Goal: Transaction & Acquisition: Book appointment/travel/reservation

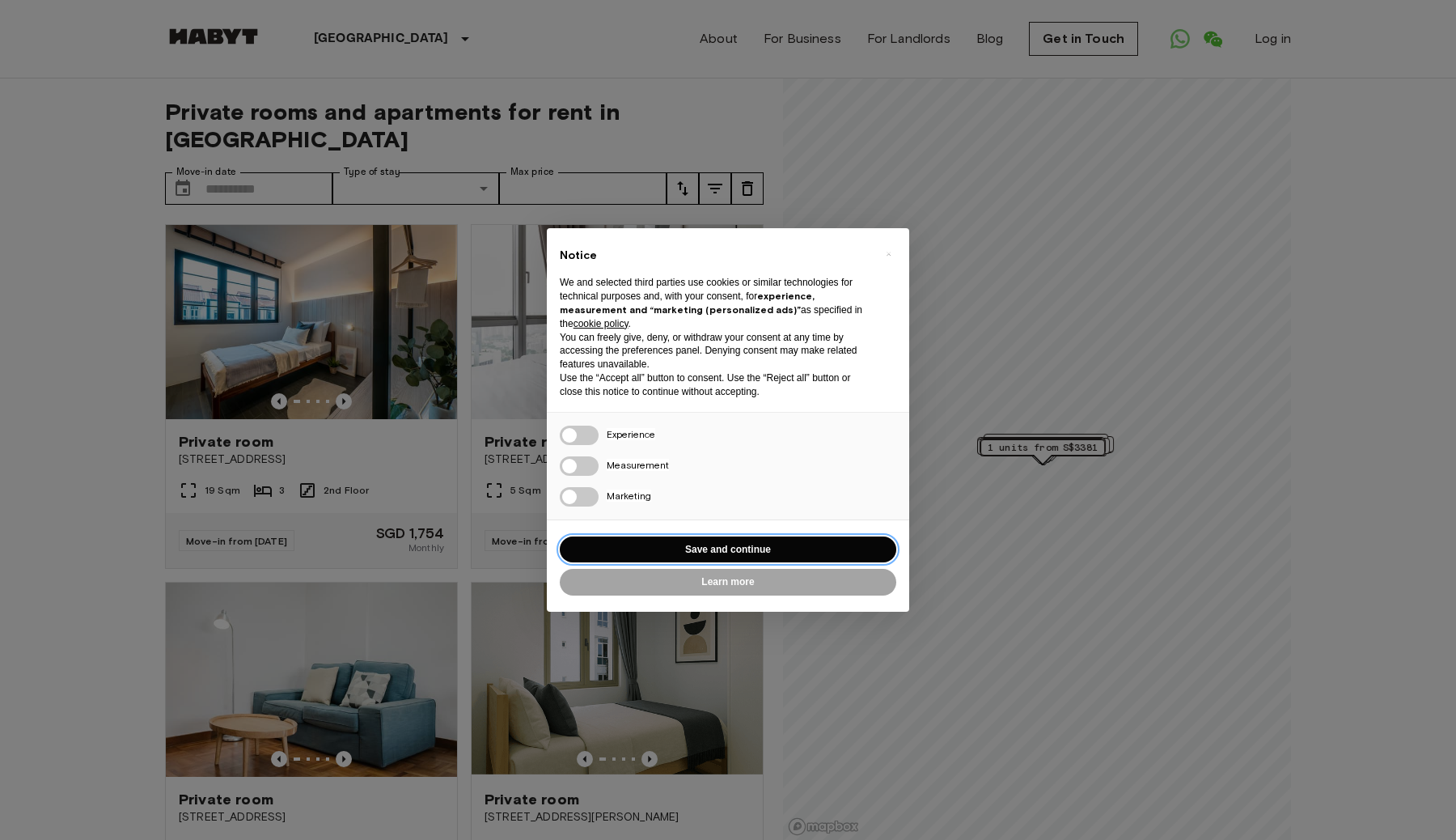
click at [691, 553] on button "Save and continue" at bounding box center [728, 550] width 337 height 26
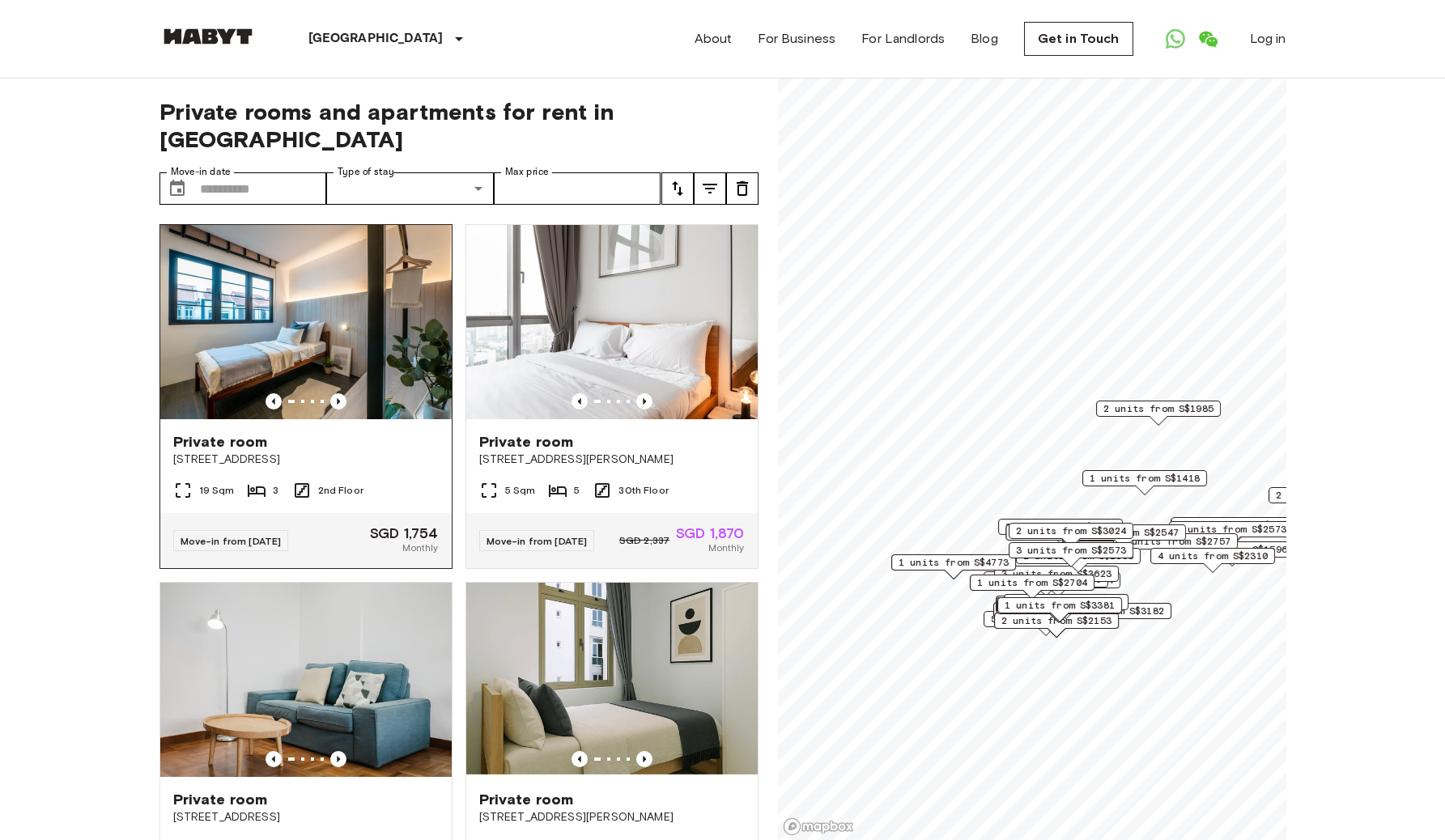
click at [260, 432] on span "Private room" at bounding box center [220, 442] width 95 height 20
click at [643, 398] on icon "Previous image" at bounding box center [643, 401] width 3 height 7
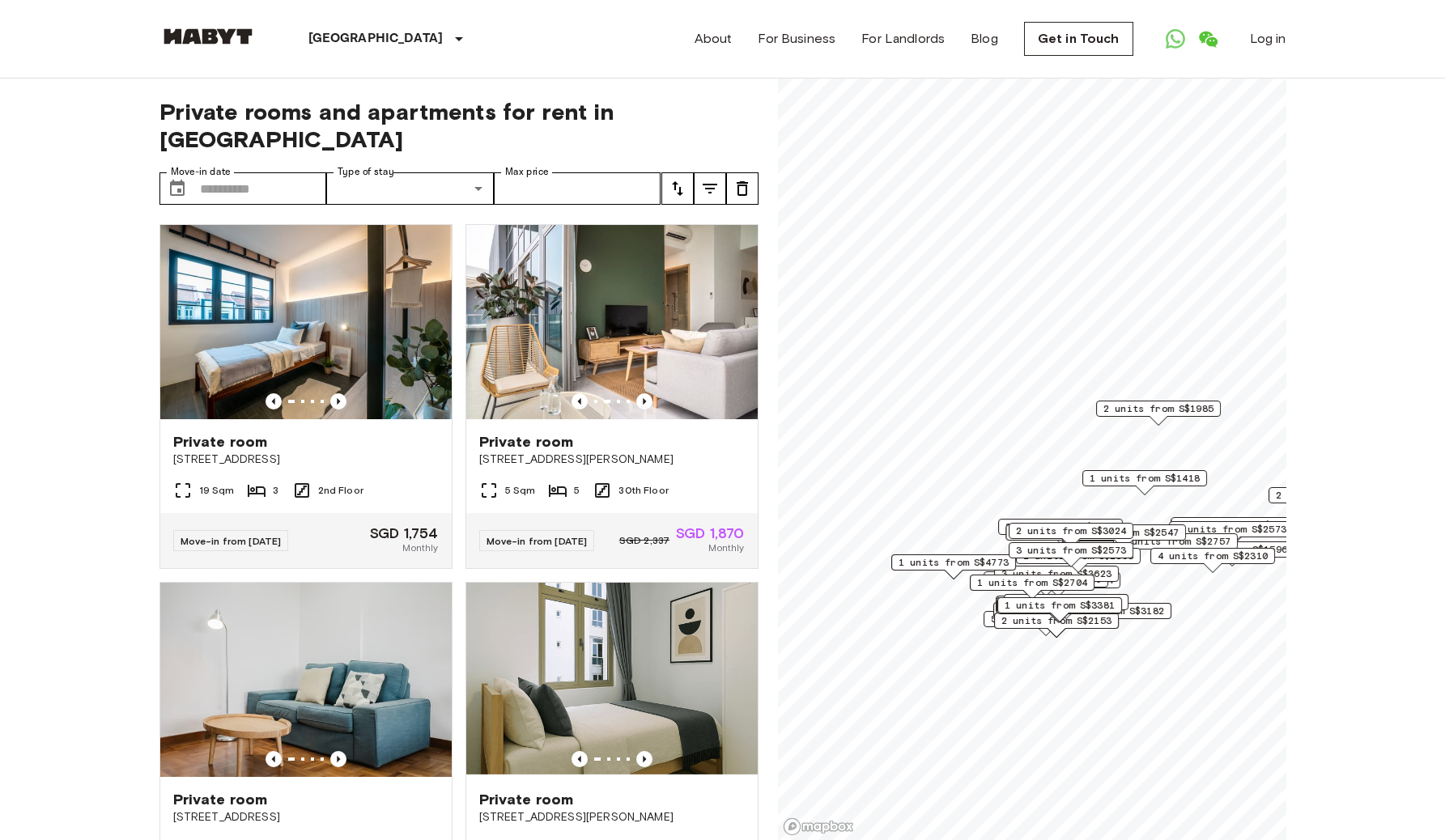
click at [539, 432] on span "Private room" at bounding box center [526, 442] width 95 height 20
click at [247, 432] on span "Private room" at bounding box center [220, 442] width 95 height 20
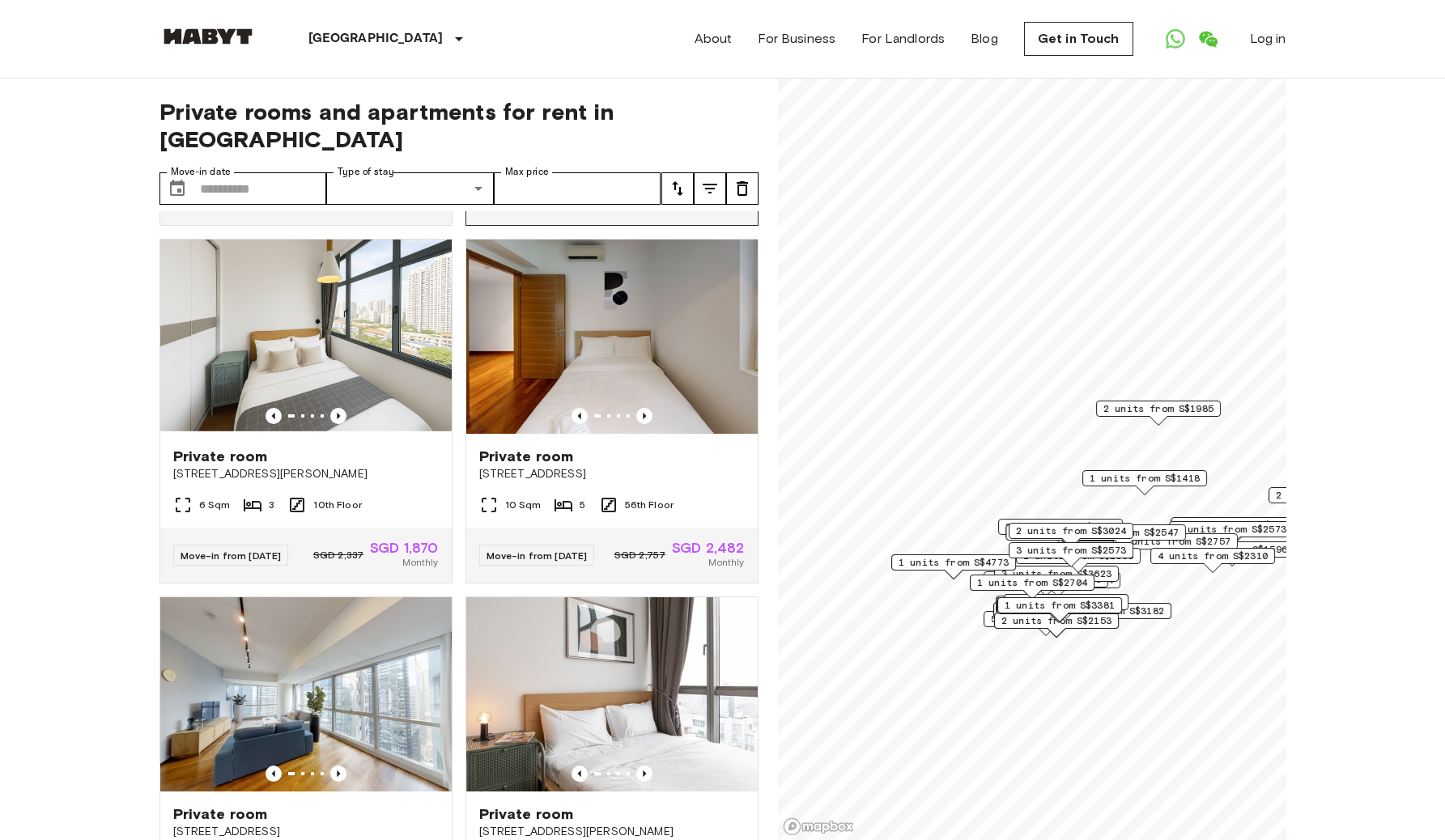
scroll to position [1406, 0]
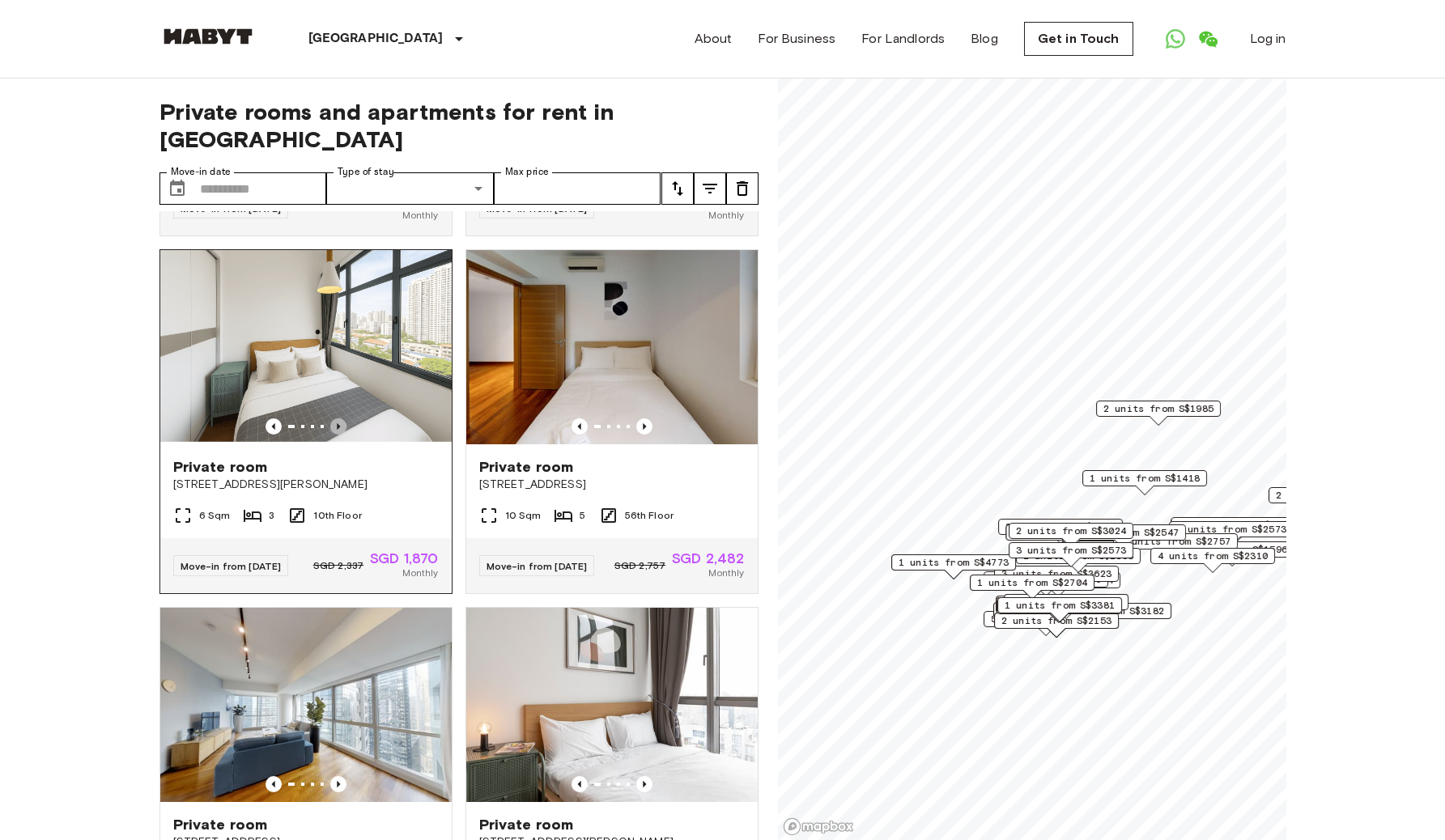
click at [338, 434] on icon "Previous image" at bounding box center [338, 426] width 16 height 16
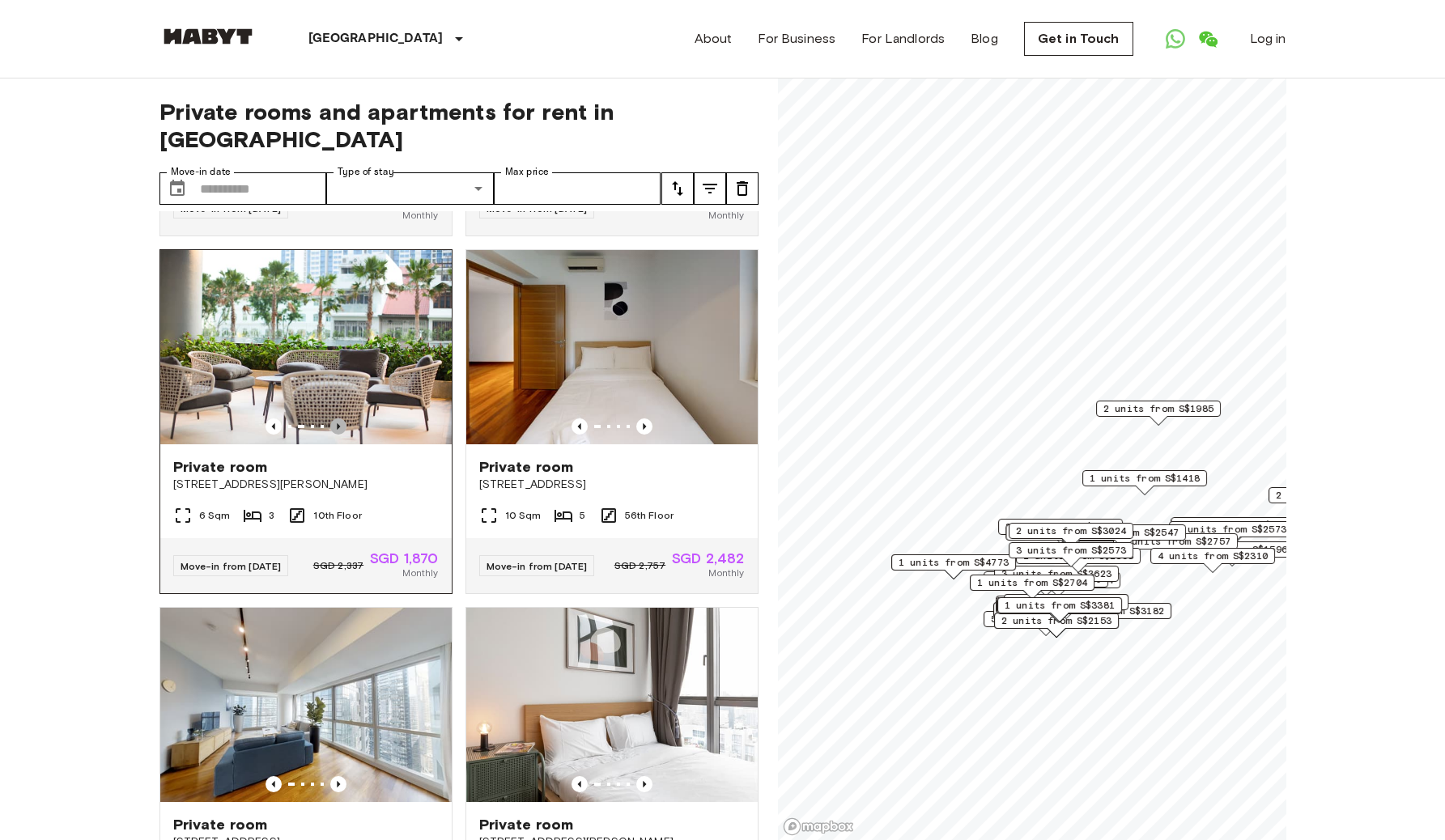
click at [338, 434] on icon "Previous image" at bounding box center [338, 426] width 16 height 16
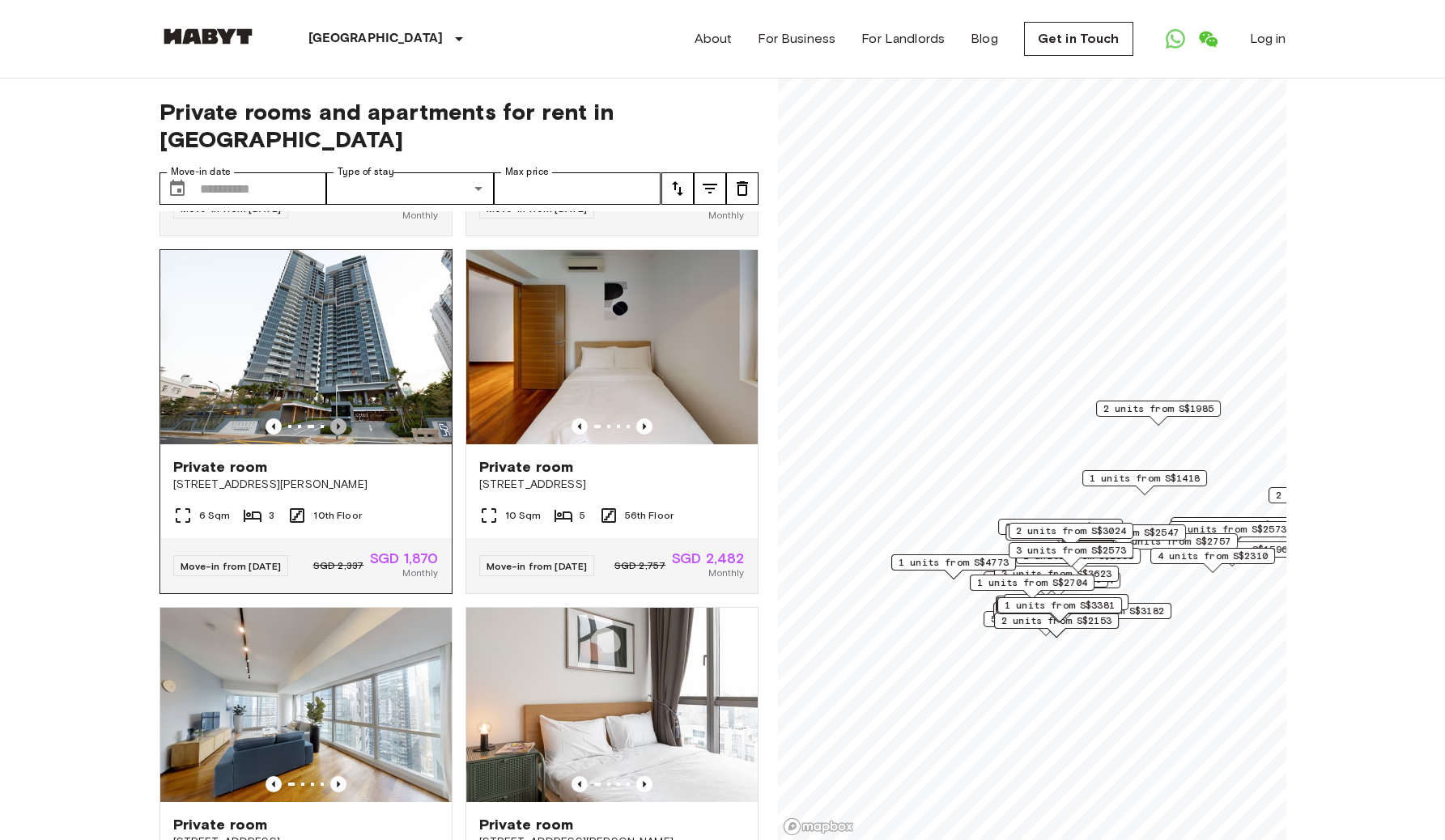
click at [338, 434] on icon "Previous image" at bounding box center [338, 426] width 16 height 16
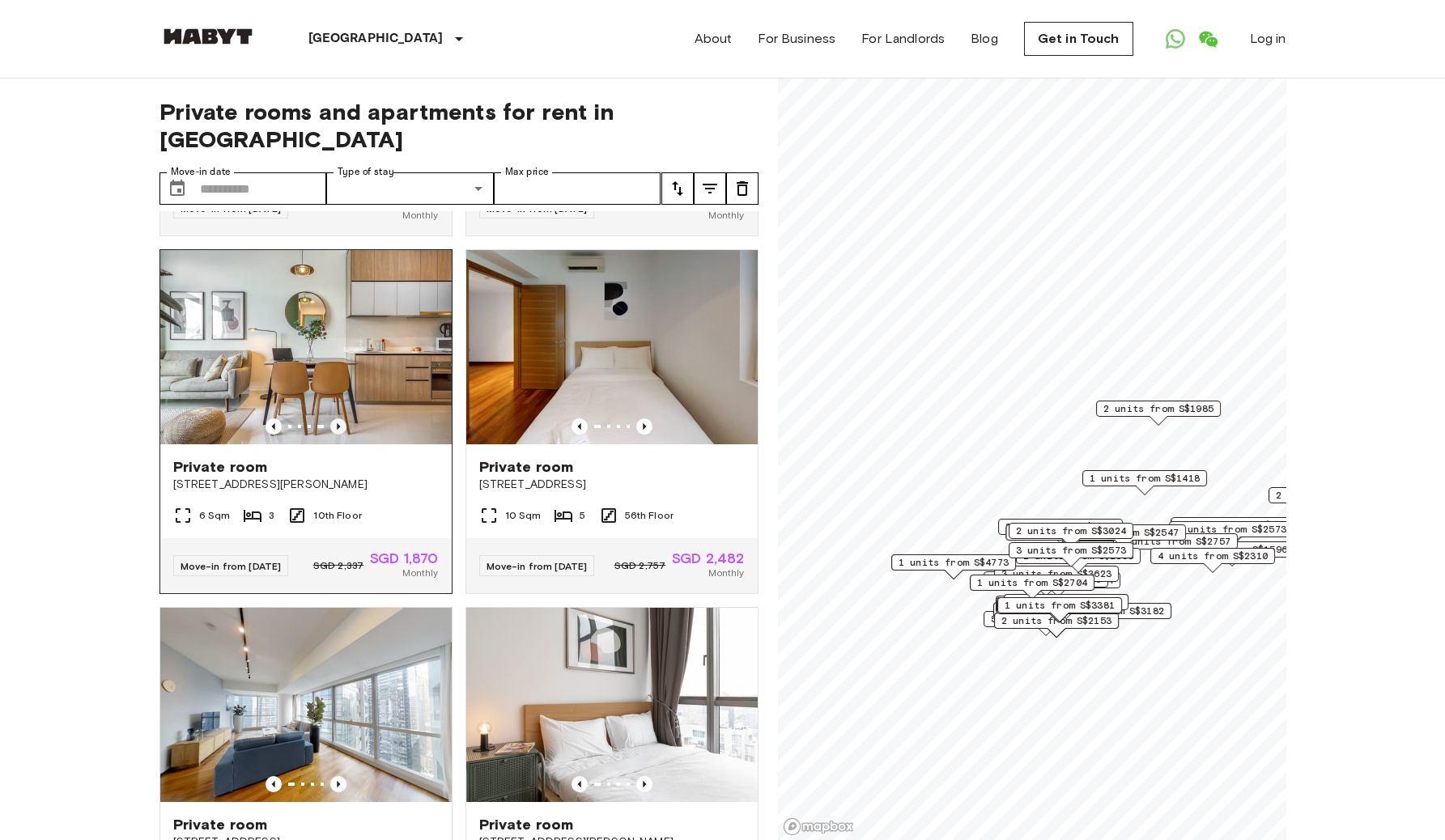
click at [338, 434] on icon "Previous image" at bounding box center [338, 426] width 16 height 16
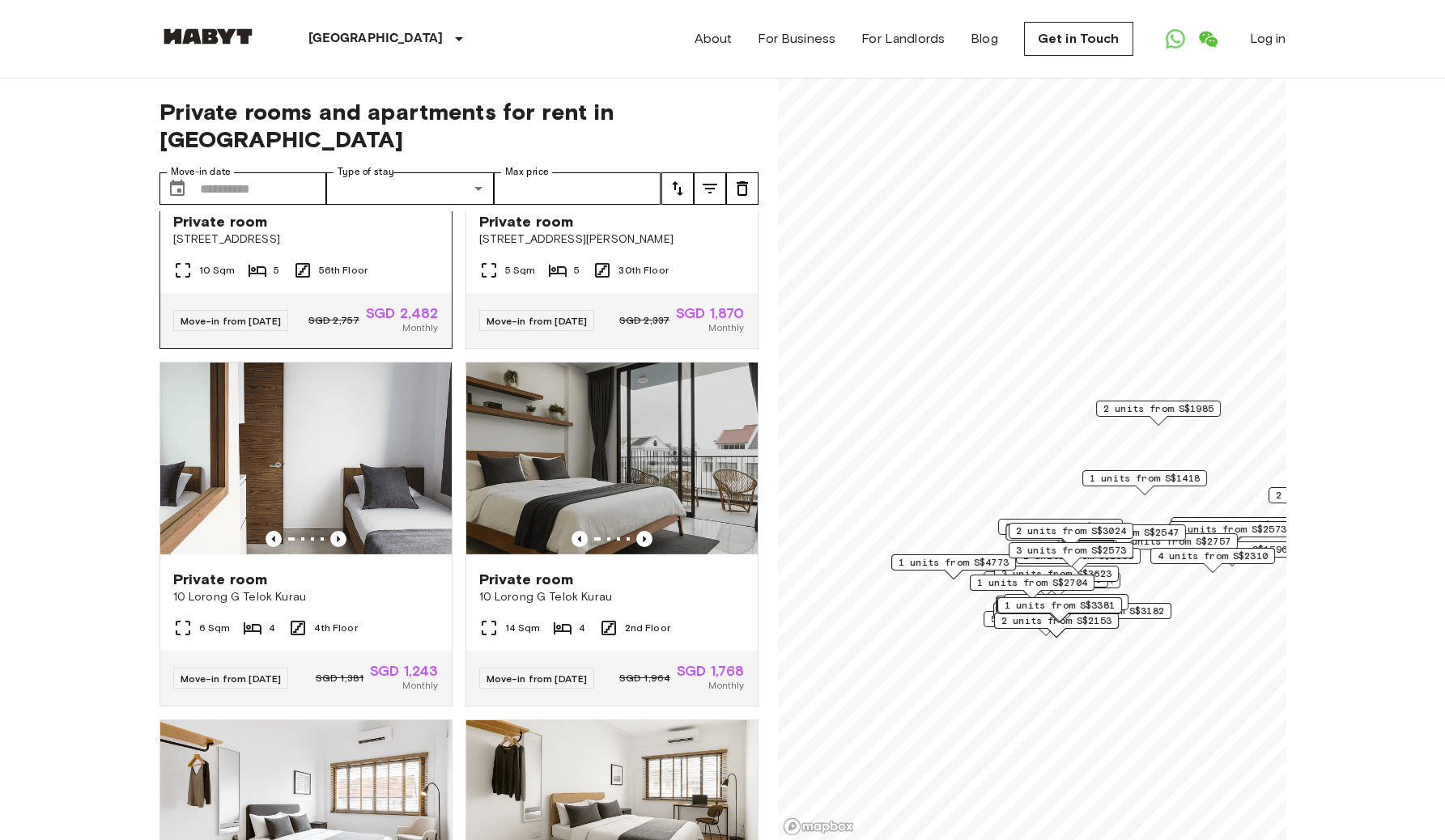
scroll to position [2009, 0]
click at [643, 541] on icon "Previous image" at bounding box center [643, 537] width 3 height 7
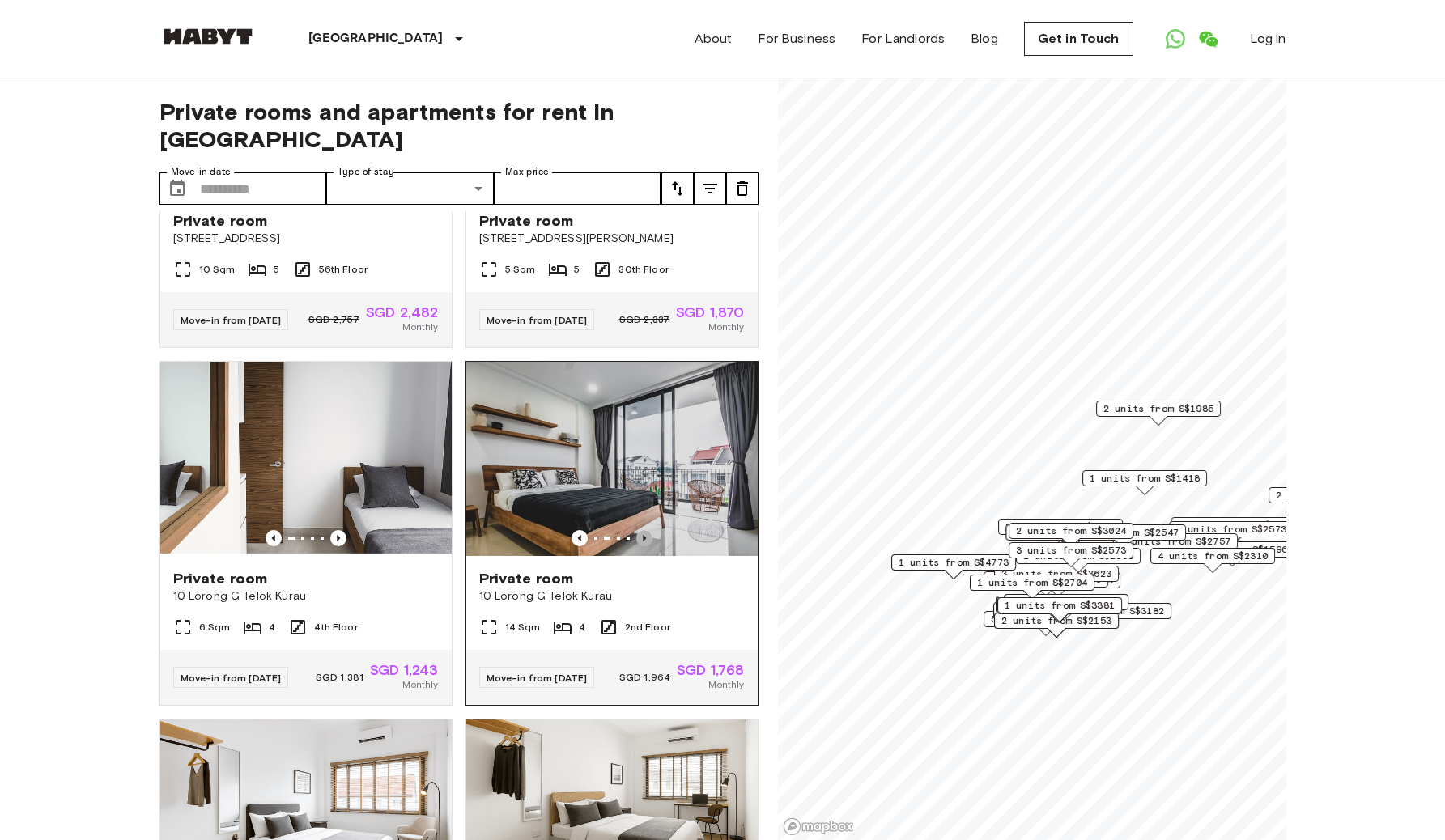
click at [643, 541] on icon "Previous image" at bounding box center [643, 537] width 3 height 7
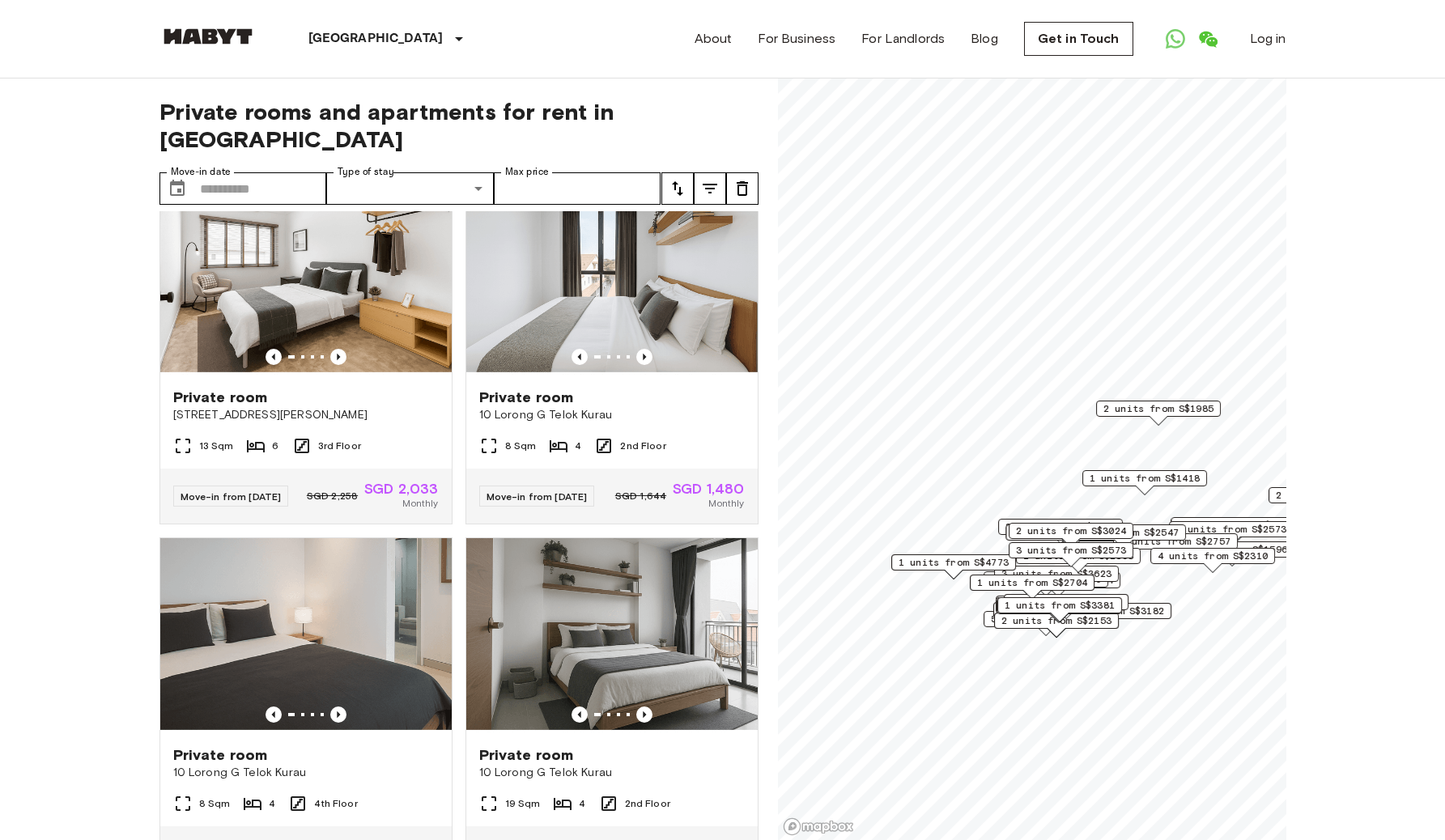
scroll to position [2885, 0]
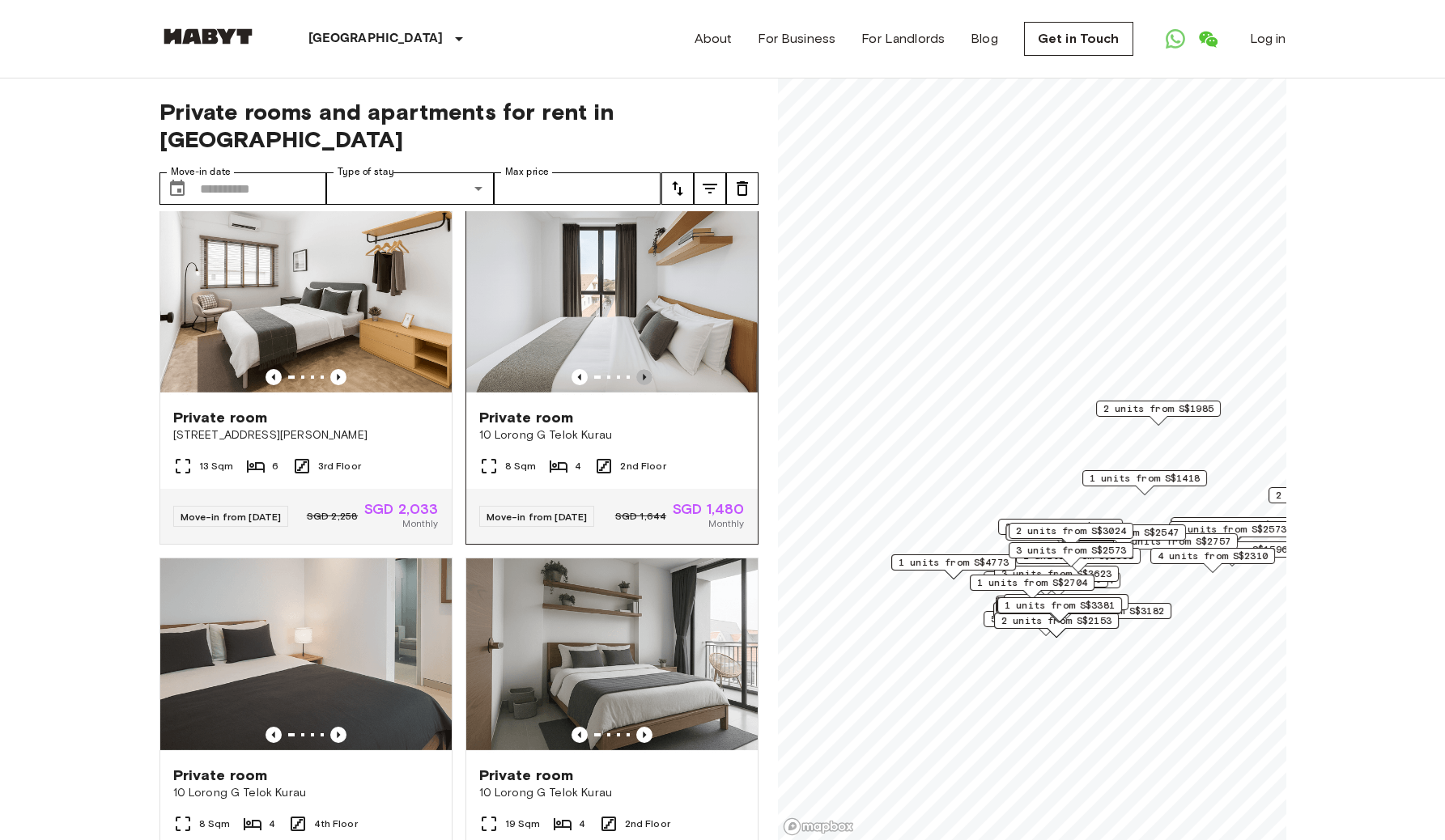
click at [636, 385] on icon "Previous image" at bounding box center [643, 376] width 16 height 16
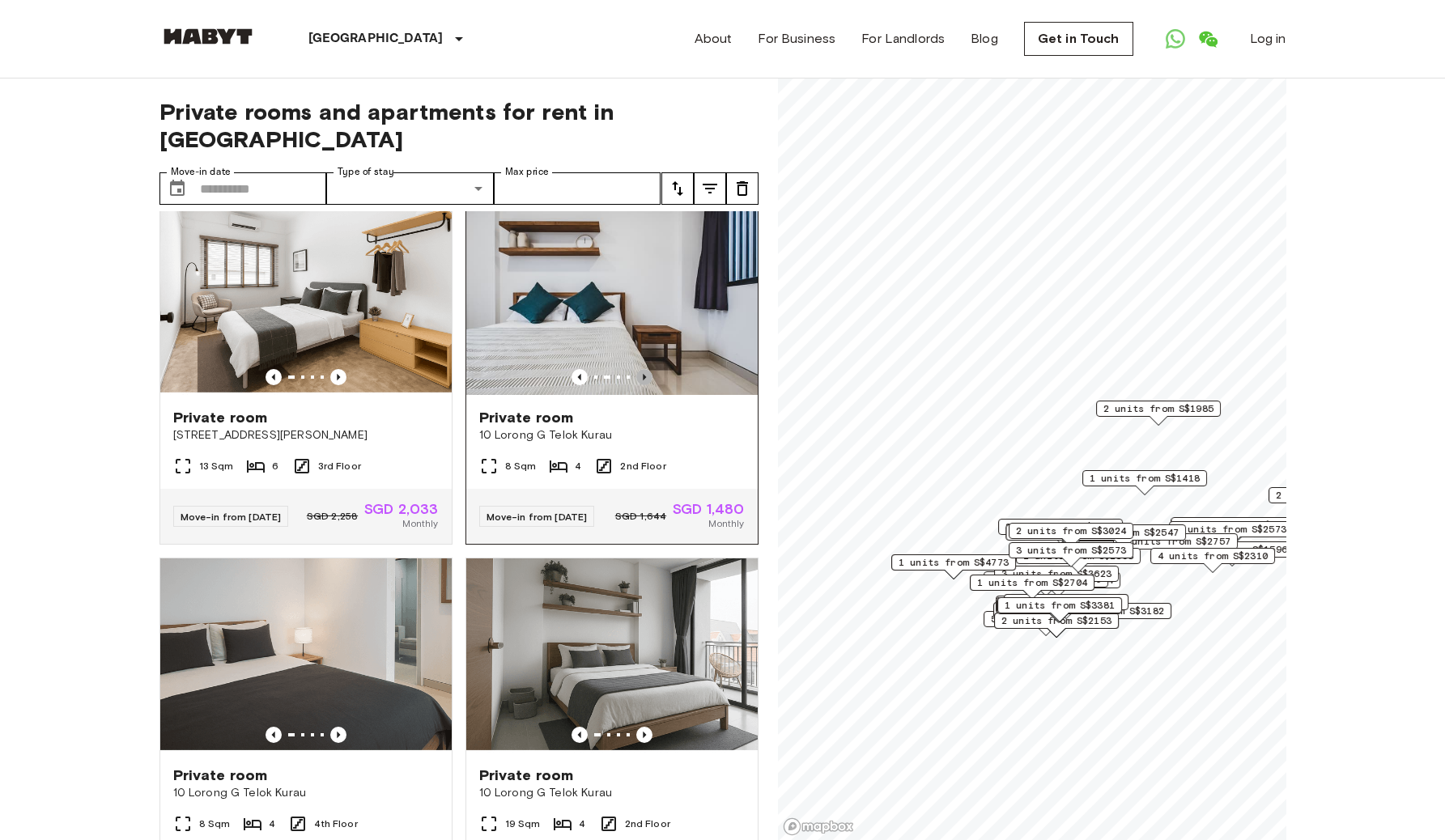
click at [636, 385] on icon "Previous image" at bounding box center [643, 376] width 16 height 16
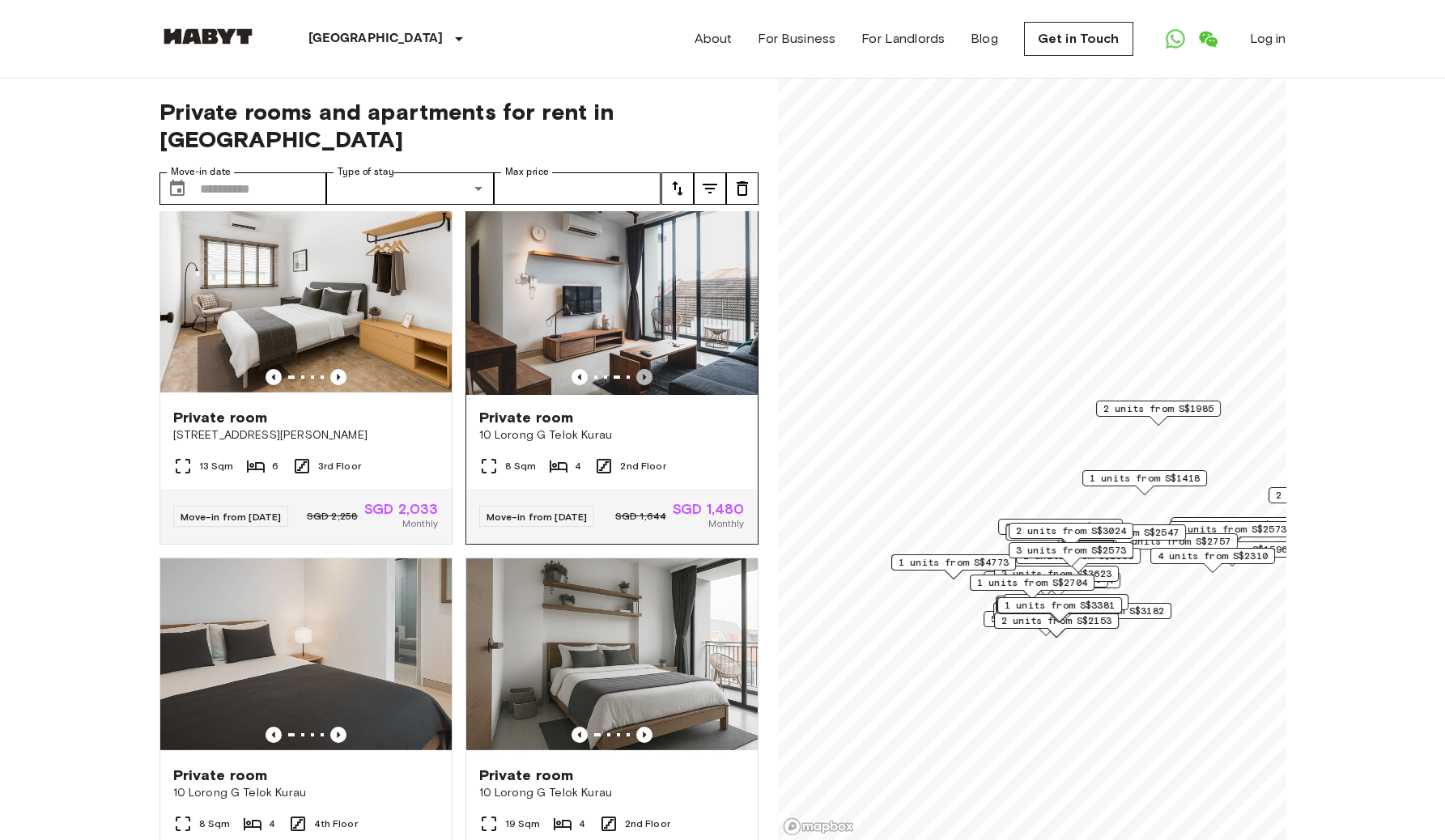
click at [636, 385] on icon "Previous image" at bounding box center [643, 376] width 16 height 16
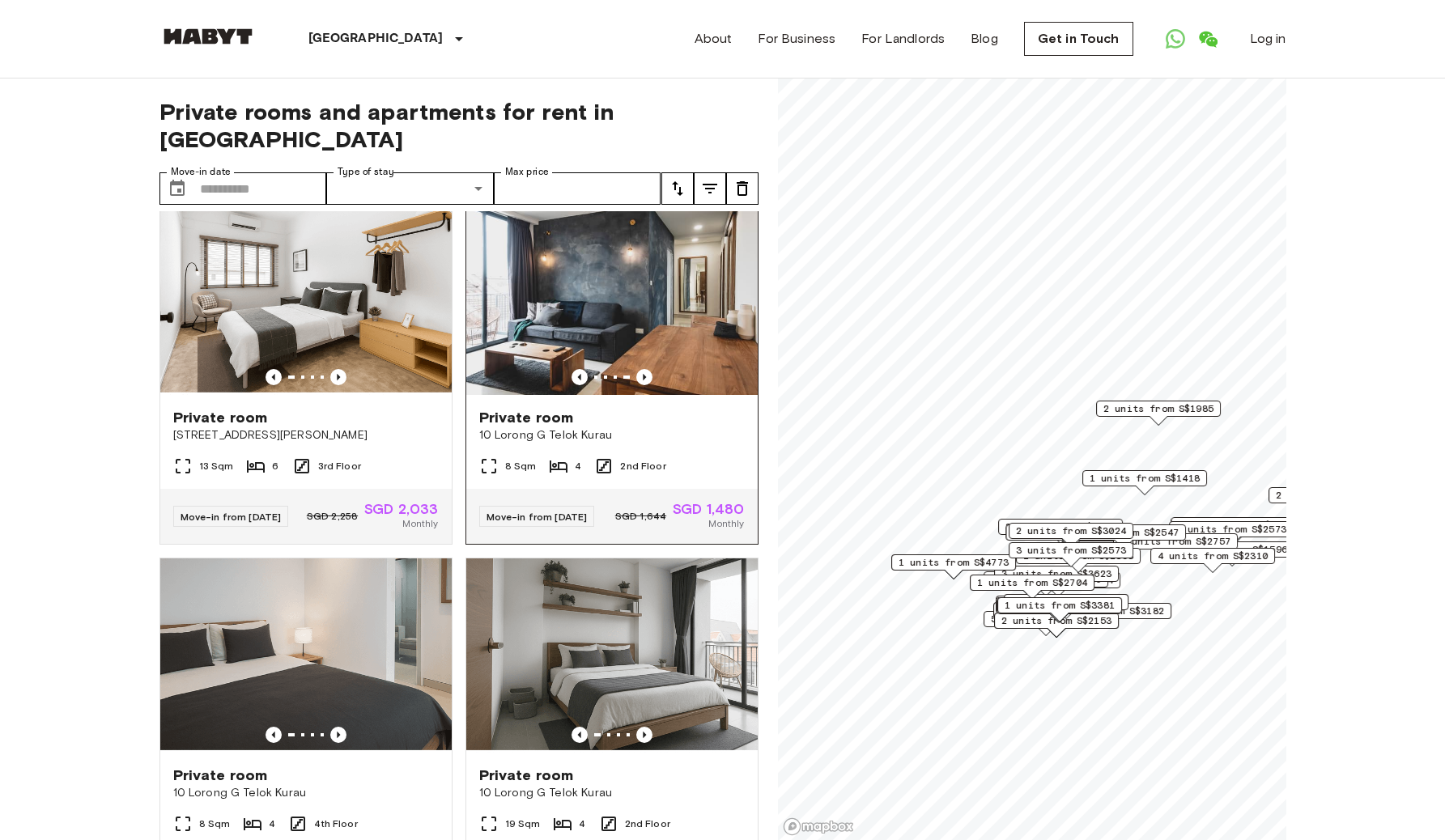
click at [537, 428] on span "Private room" at bounding box center [526, 417] width 95 height 20
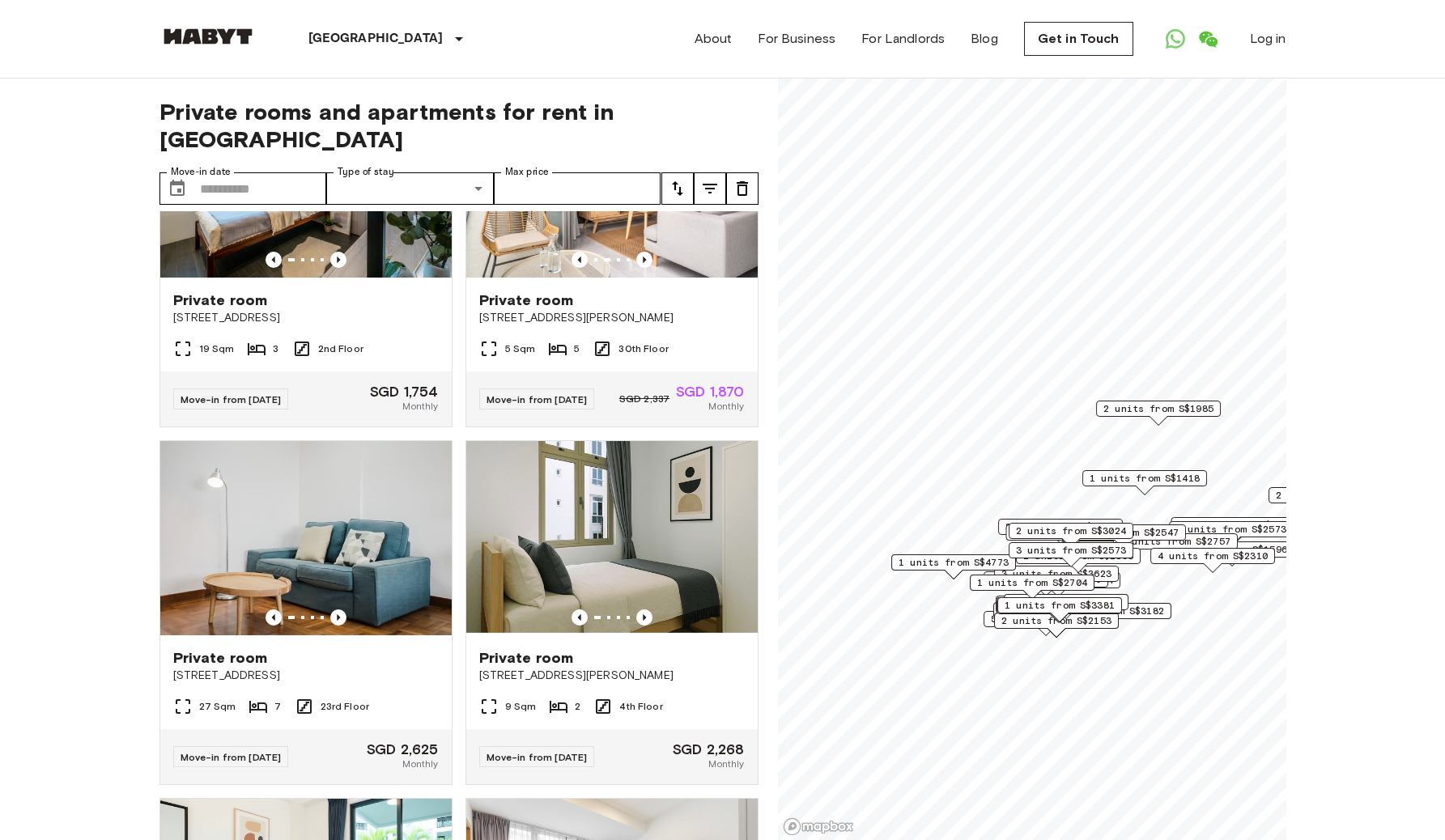
scroll to position [0, 0]
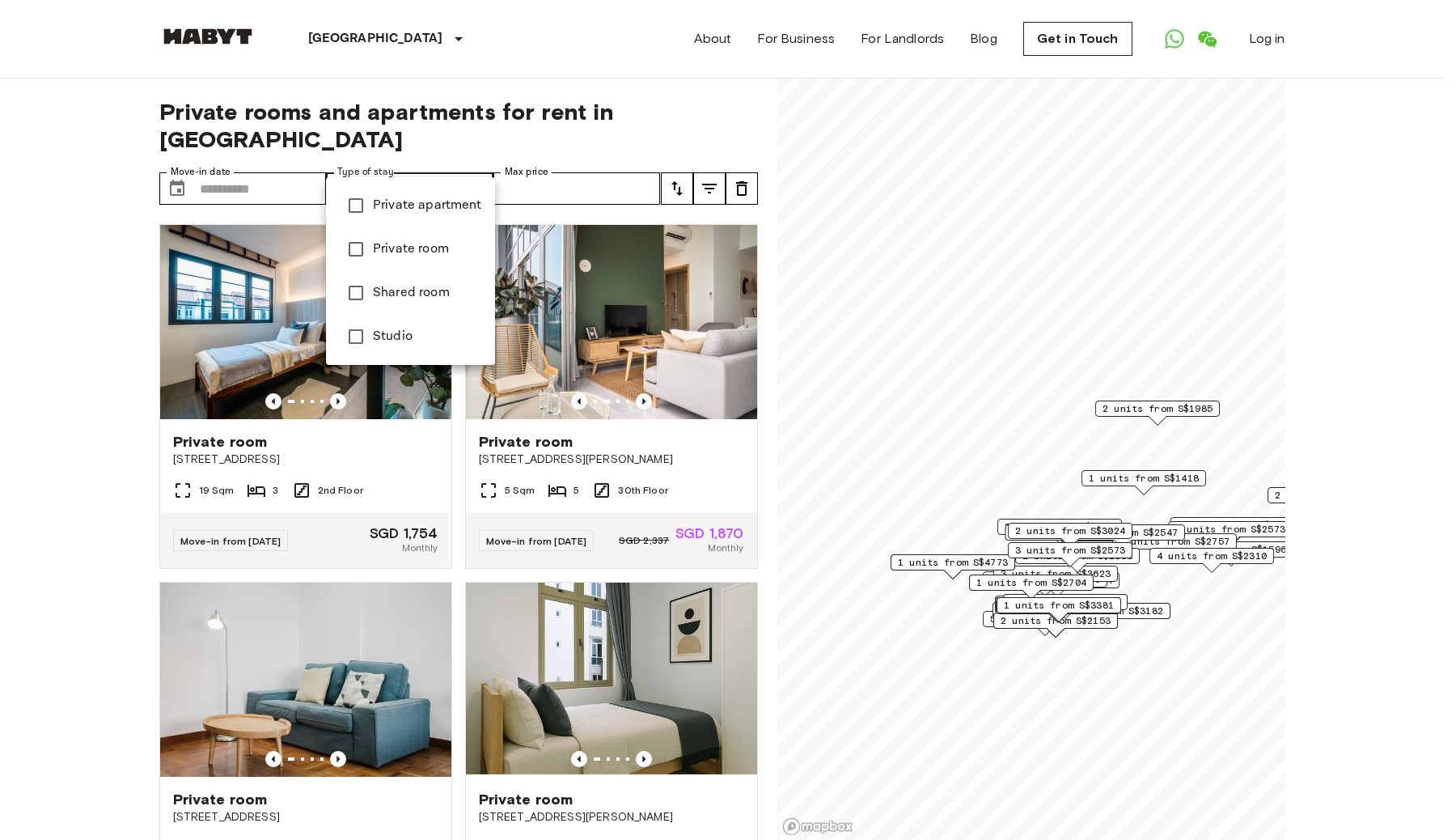
click at [387, 219] on li "Private apartment" at bounding box center [411, 205] width 169 height 44
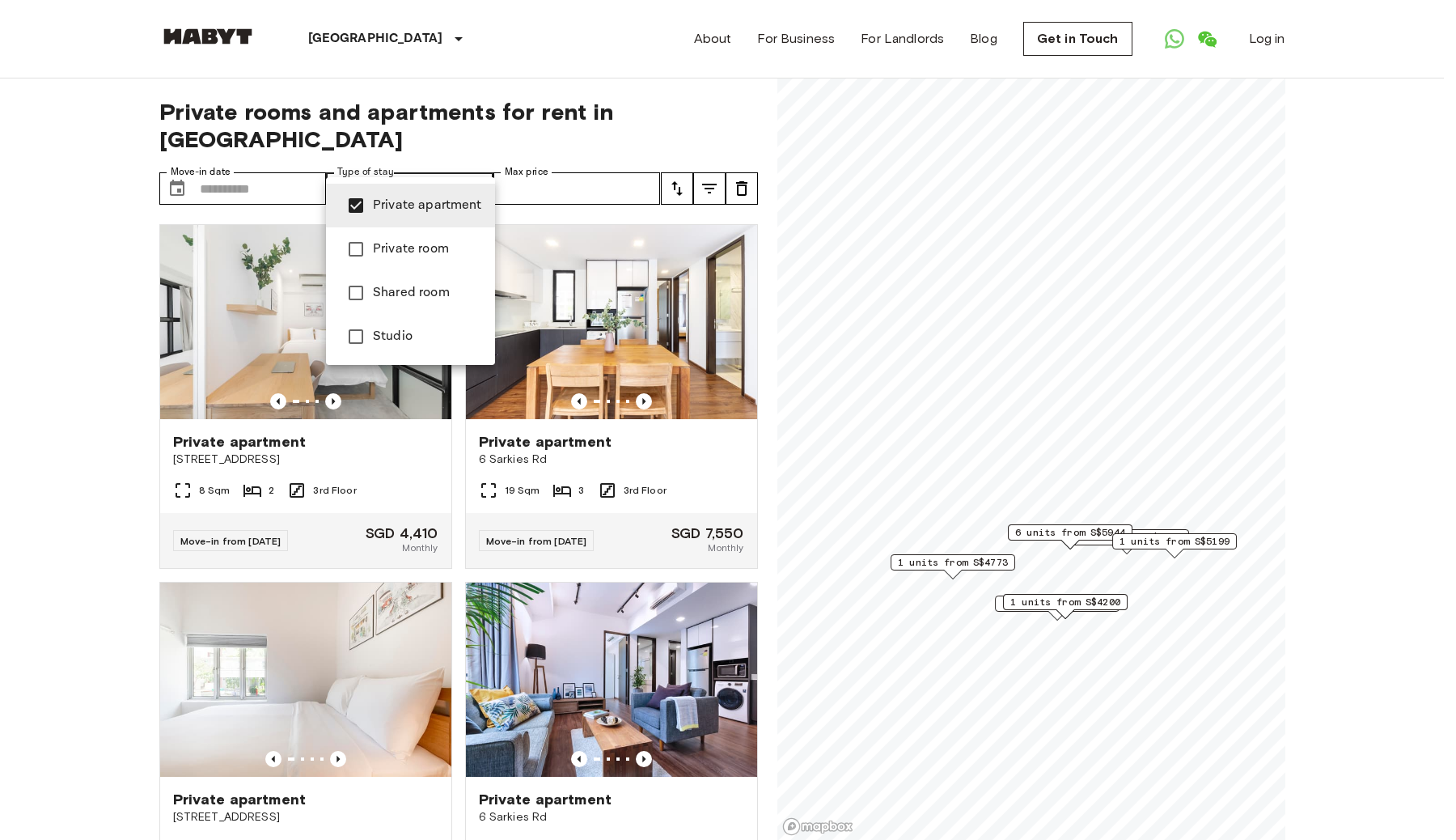
click at [582, 149] on div at bounding box center [728, 420] width 1456 height 840
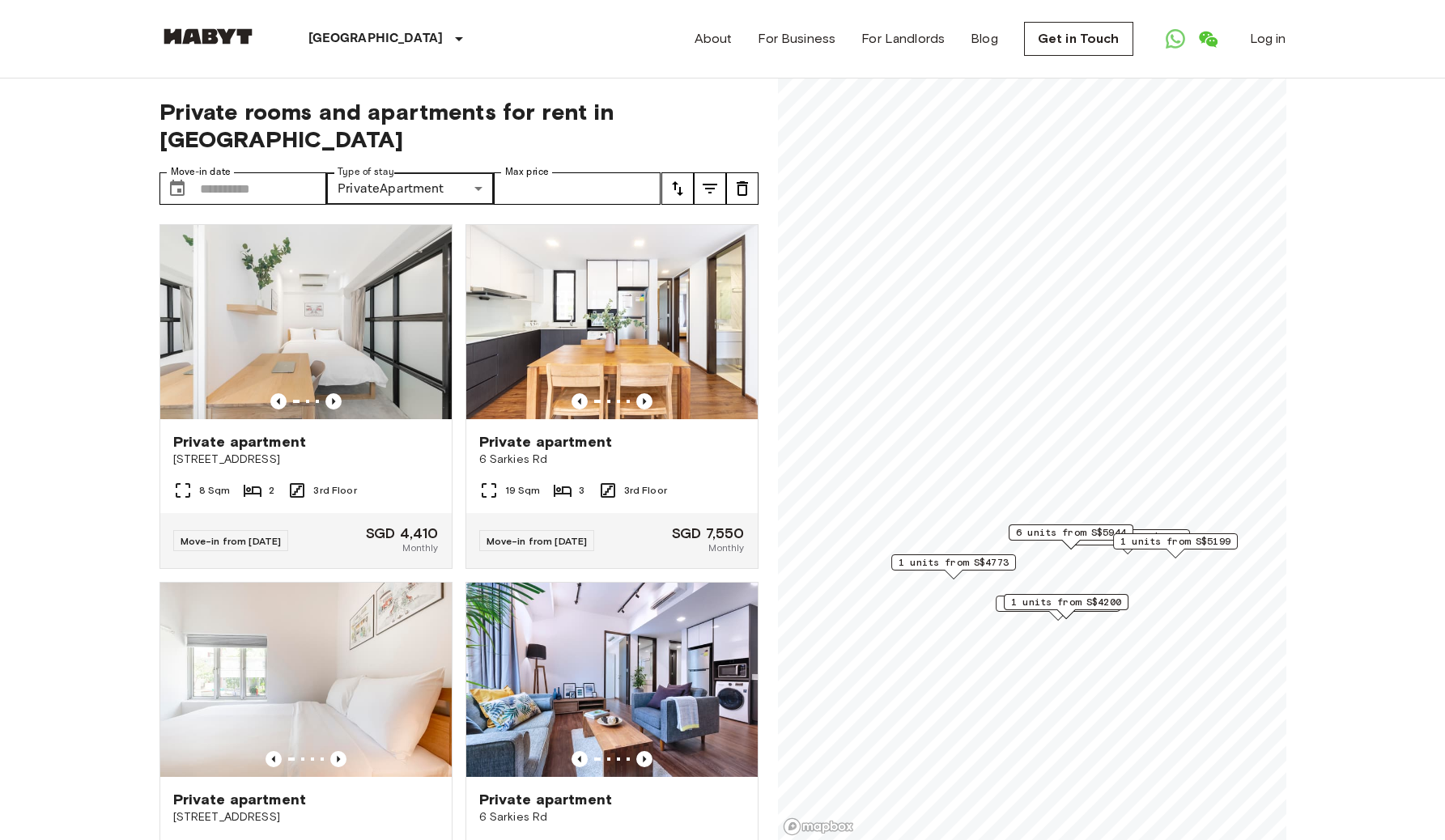
click at [676, 179] on icon "tune" at bounding box center [678, 188] width 20 height 20
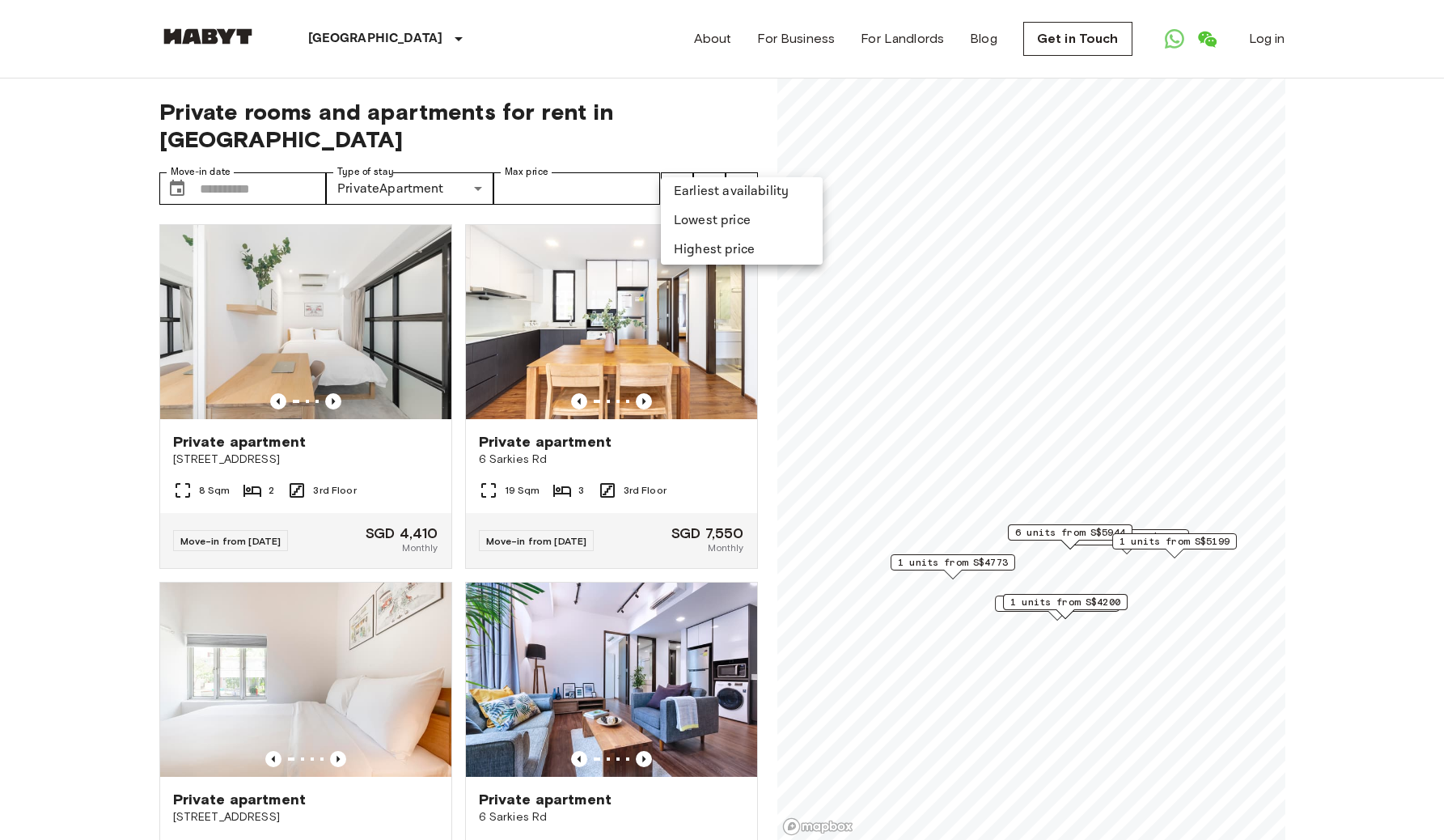
click at [625, 165] on div at bounding box center [728, 420] width 1456 height 840
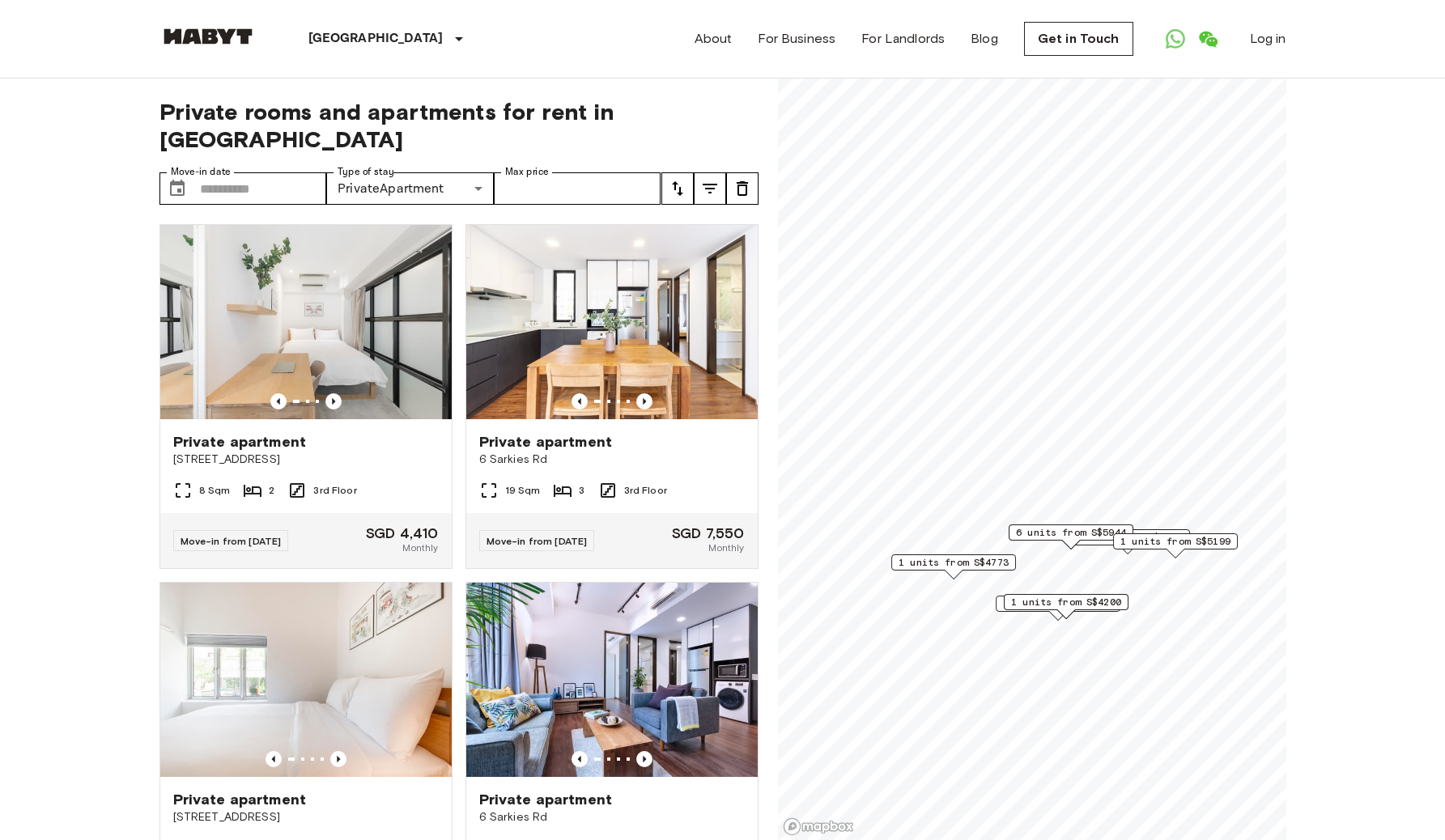
click at [674, 179] on icon "tune" at bounding box center [678, 188] width 20 height 20
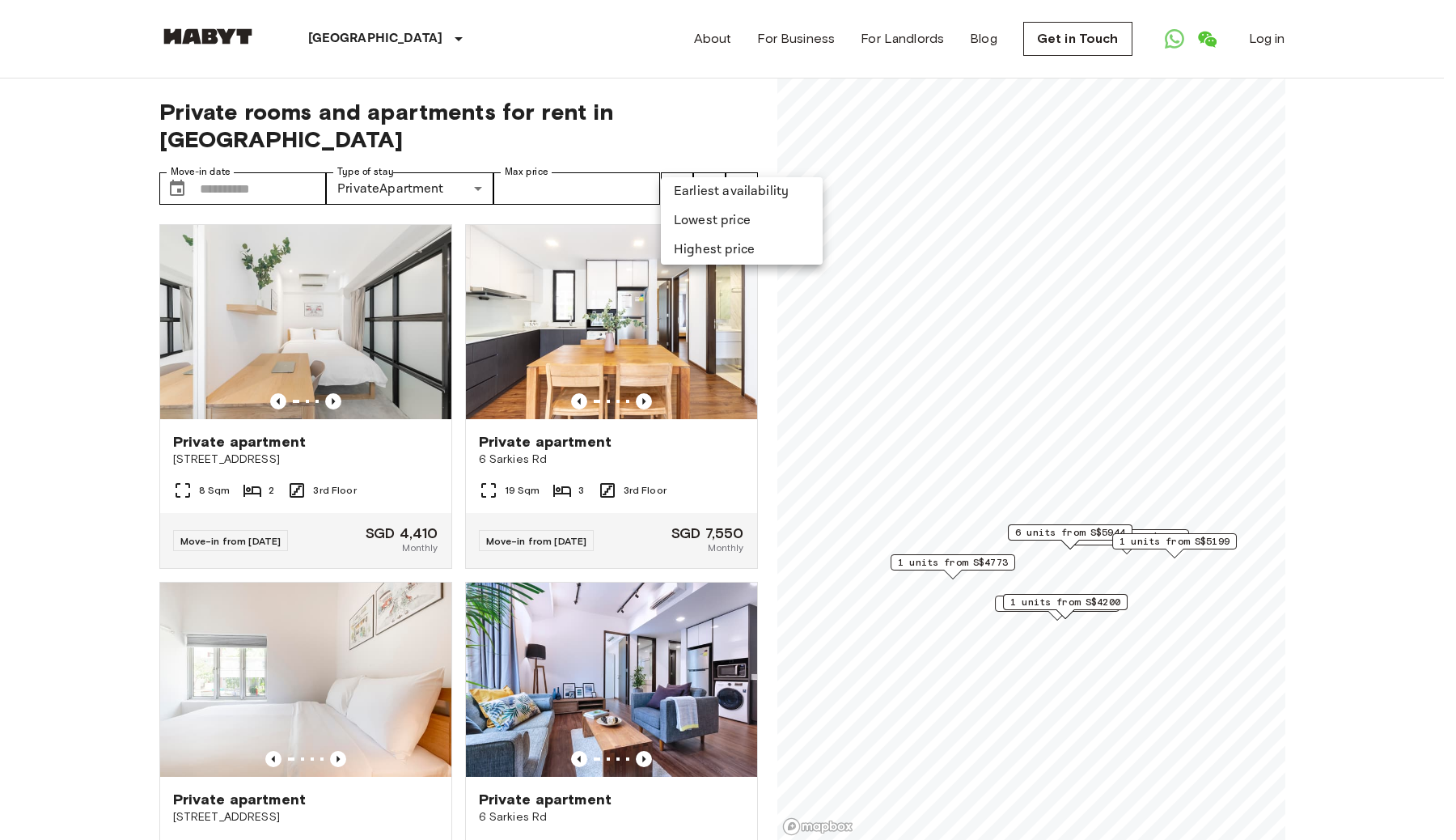
click at [685, 220] on li "Lowest price" at bounding box center [742, 220] width 162 height 29
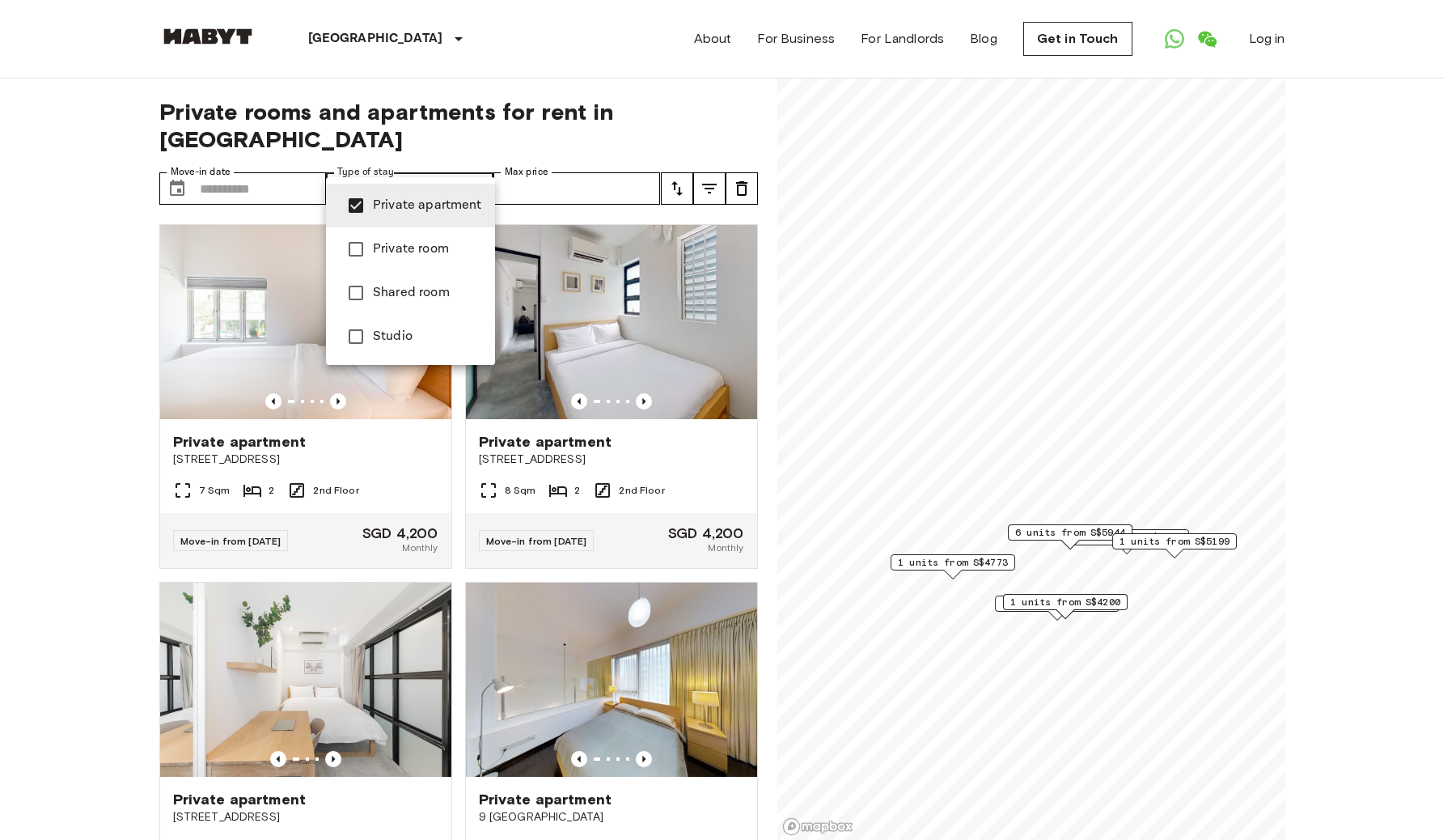
click at [421, 241] on span "Private room" at bounding box center [427, 249] width 109 height 20
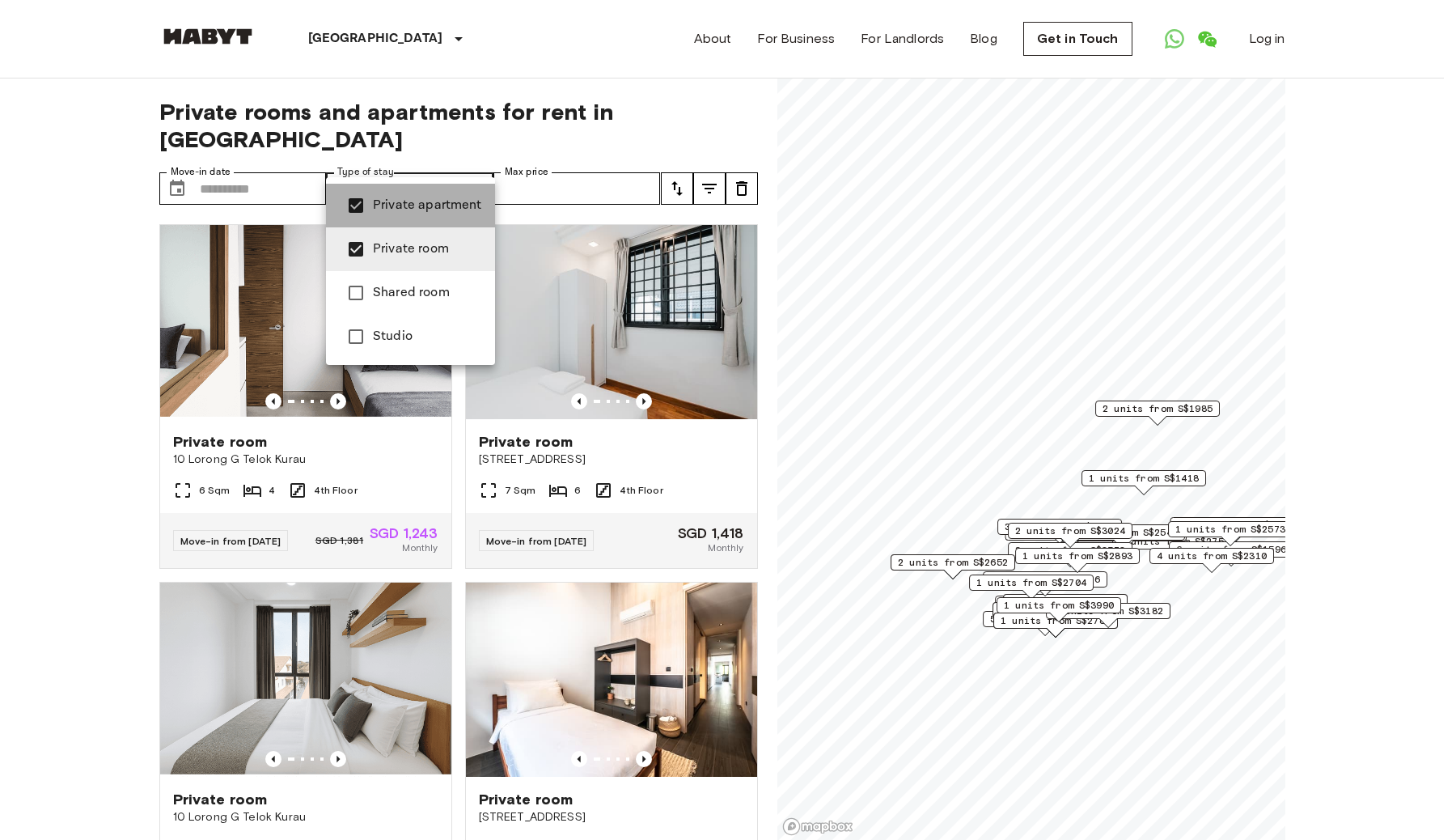
click at [439, 196] on span "Private apartment" at bounding box center [427, 205] width 109 height 20
click at [374, 329] on span "Studio" at bounding box center [427, 337] width 109 height 20
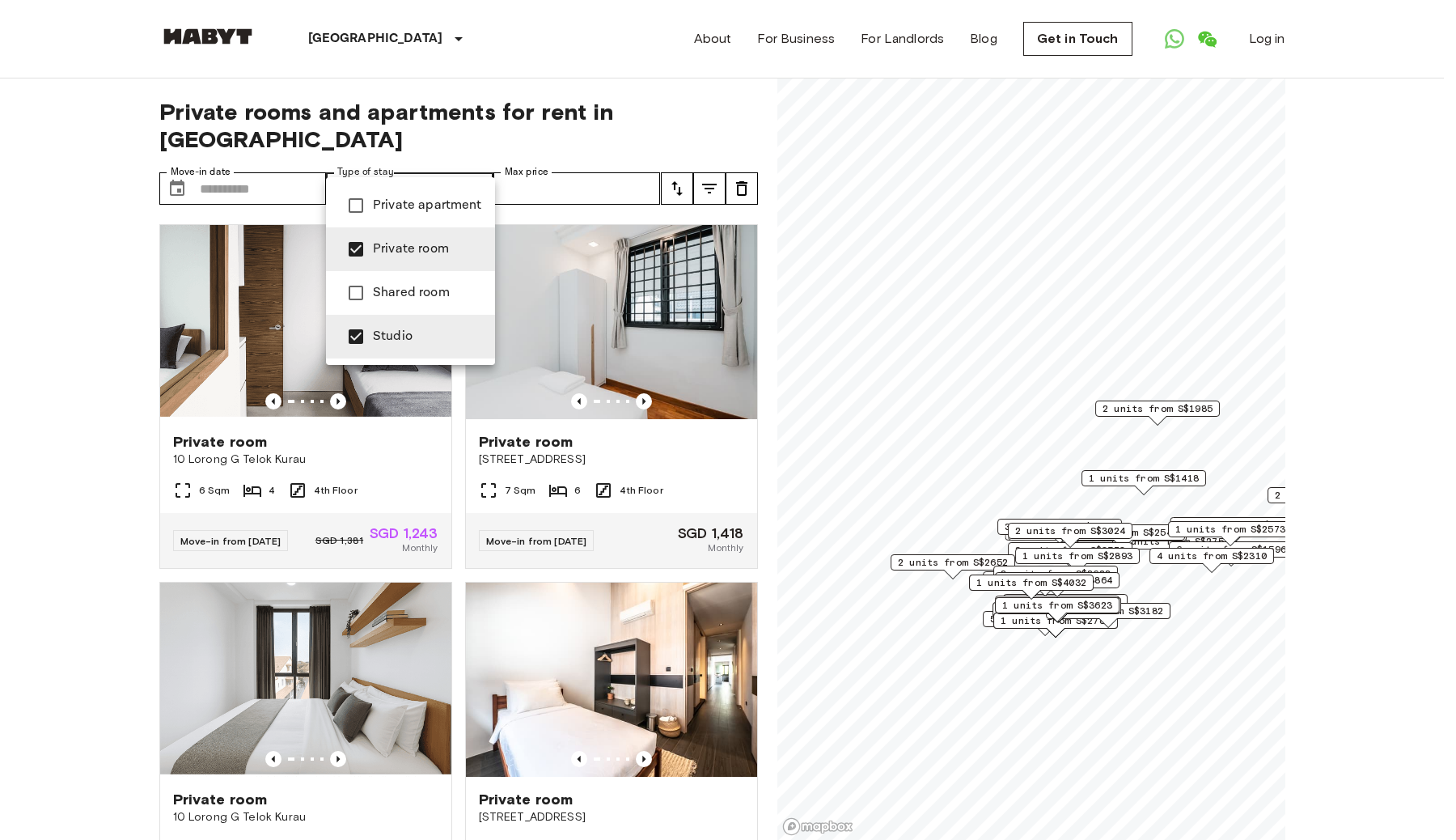
click at [385, 255] on span "Private room" at bounding box center [427, 249] width 109 height 20
type input "******"
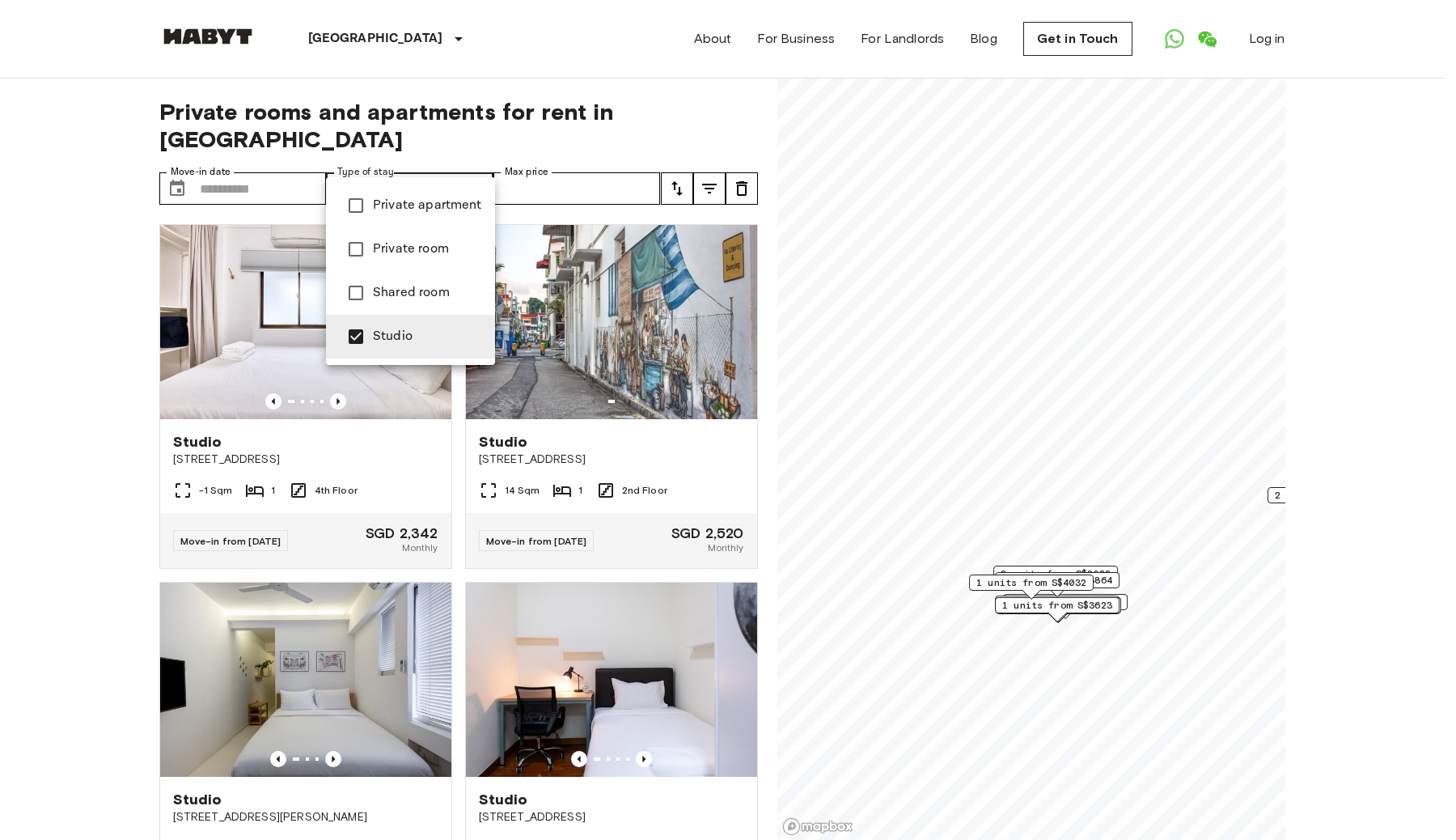
click at [72, 384] on div at bounding box center [728, 420] width 1456 height 840
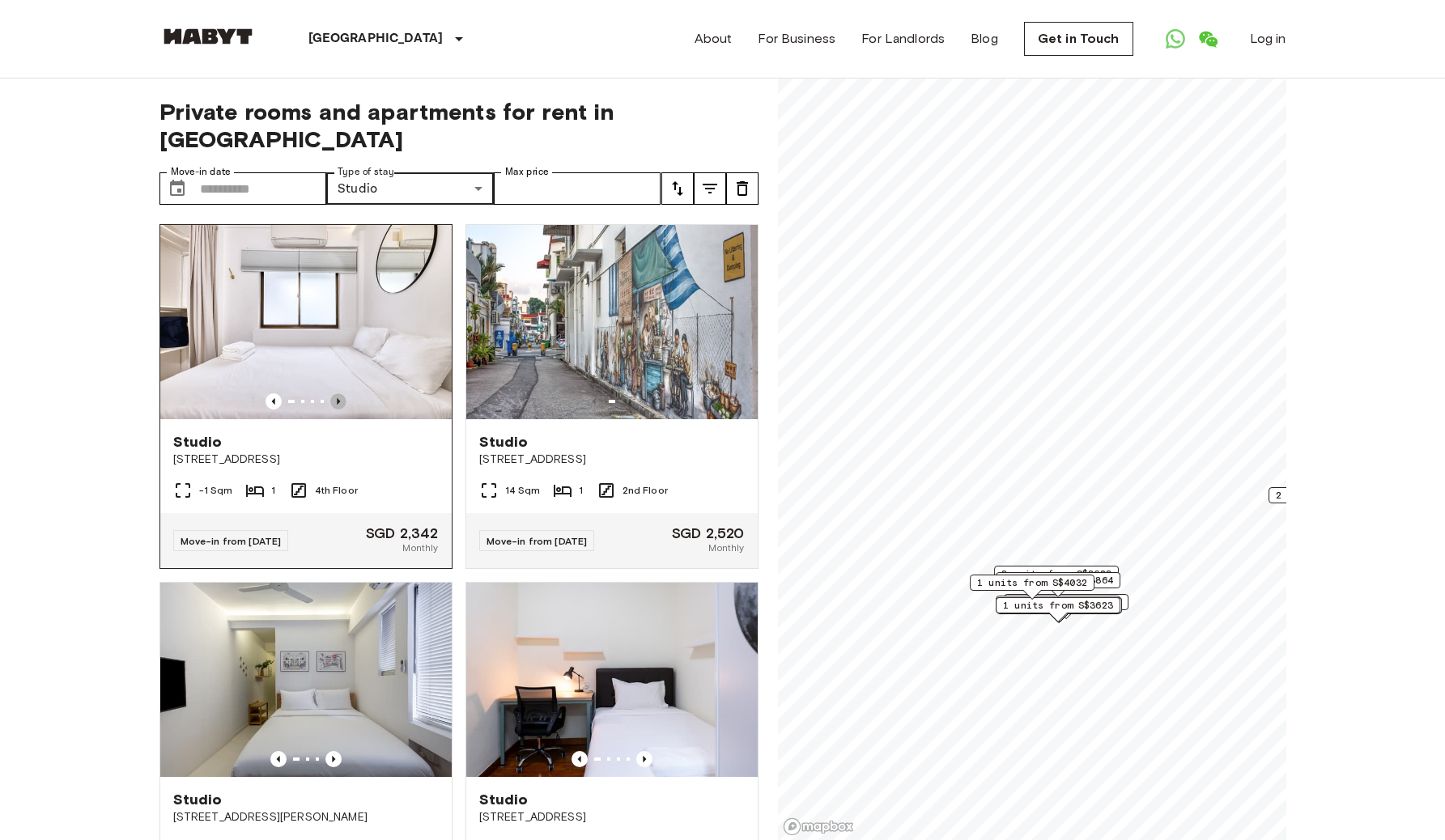
click at [330, 394] on icon "Previous image" at bounding box center [338, 401] width 16 height 16
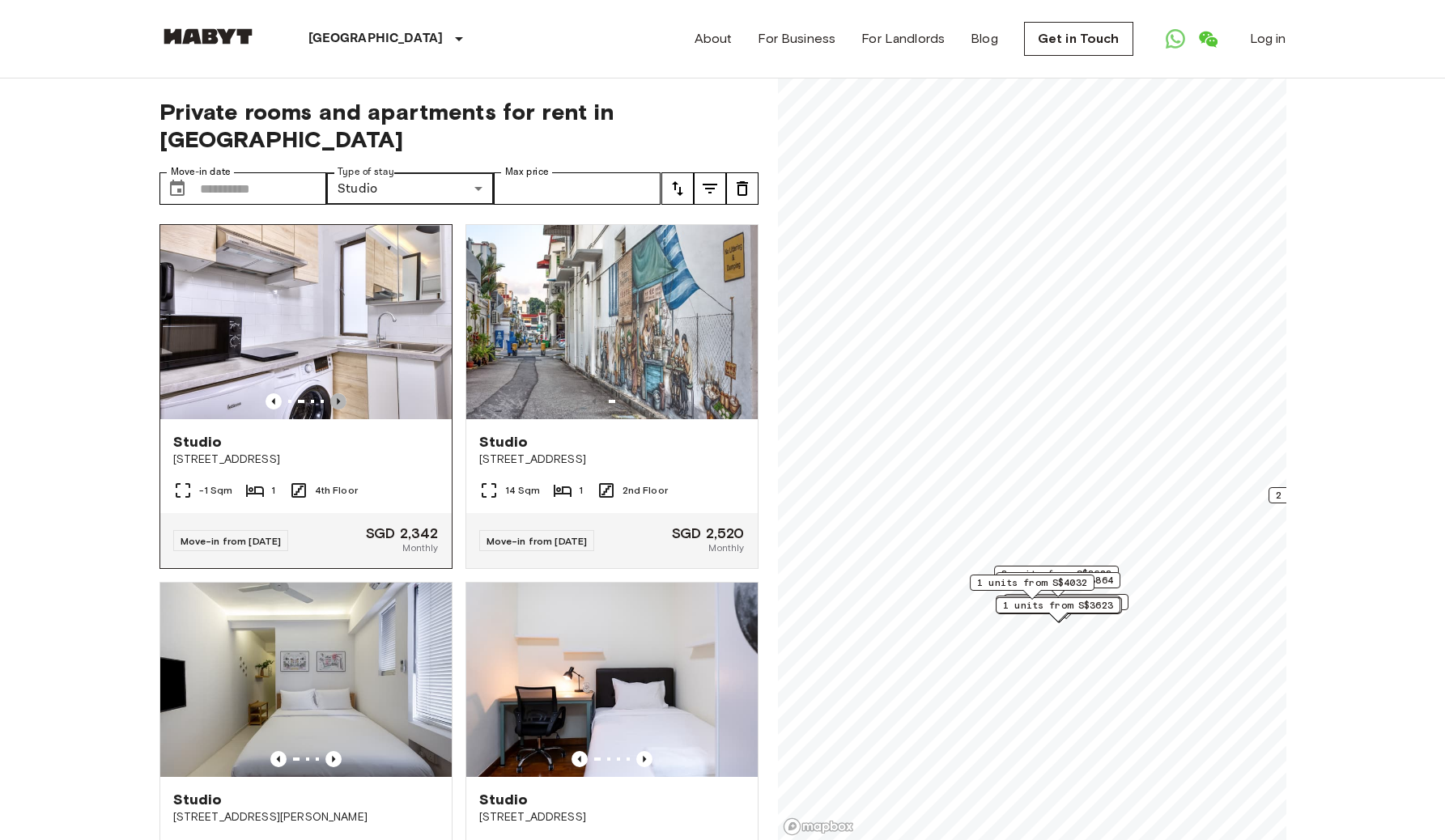
click at [330, 394] on icon "Previous image" at bounding box center [338, 401] width 16 height 16
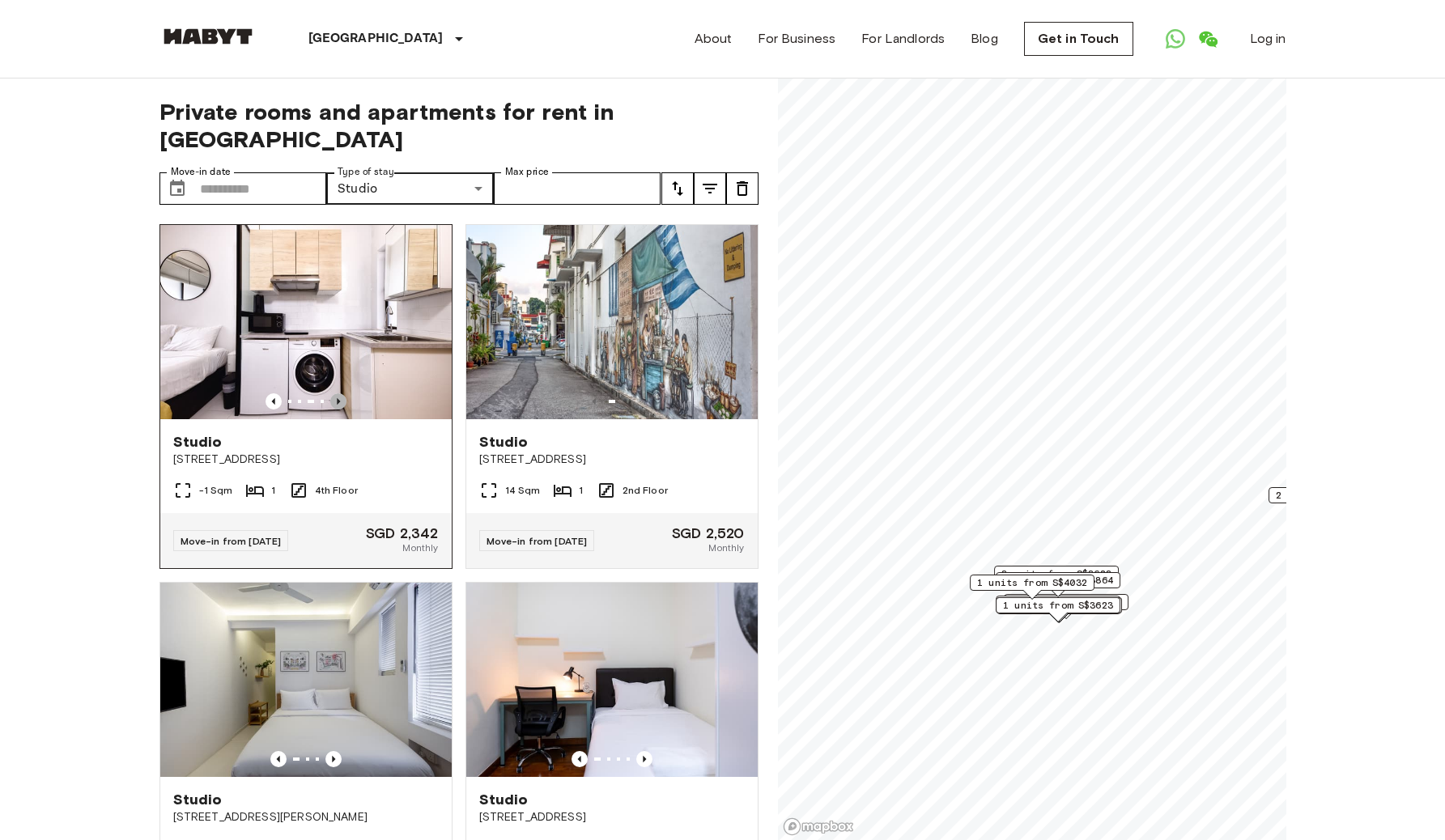
click at [330, 394] on icon "Previous image" at bounding box center [338, 401] width 16 height 16
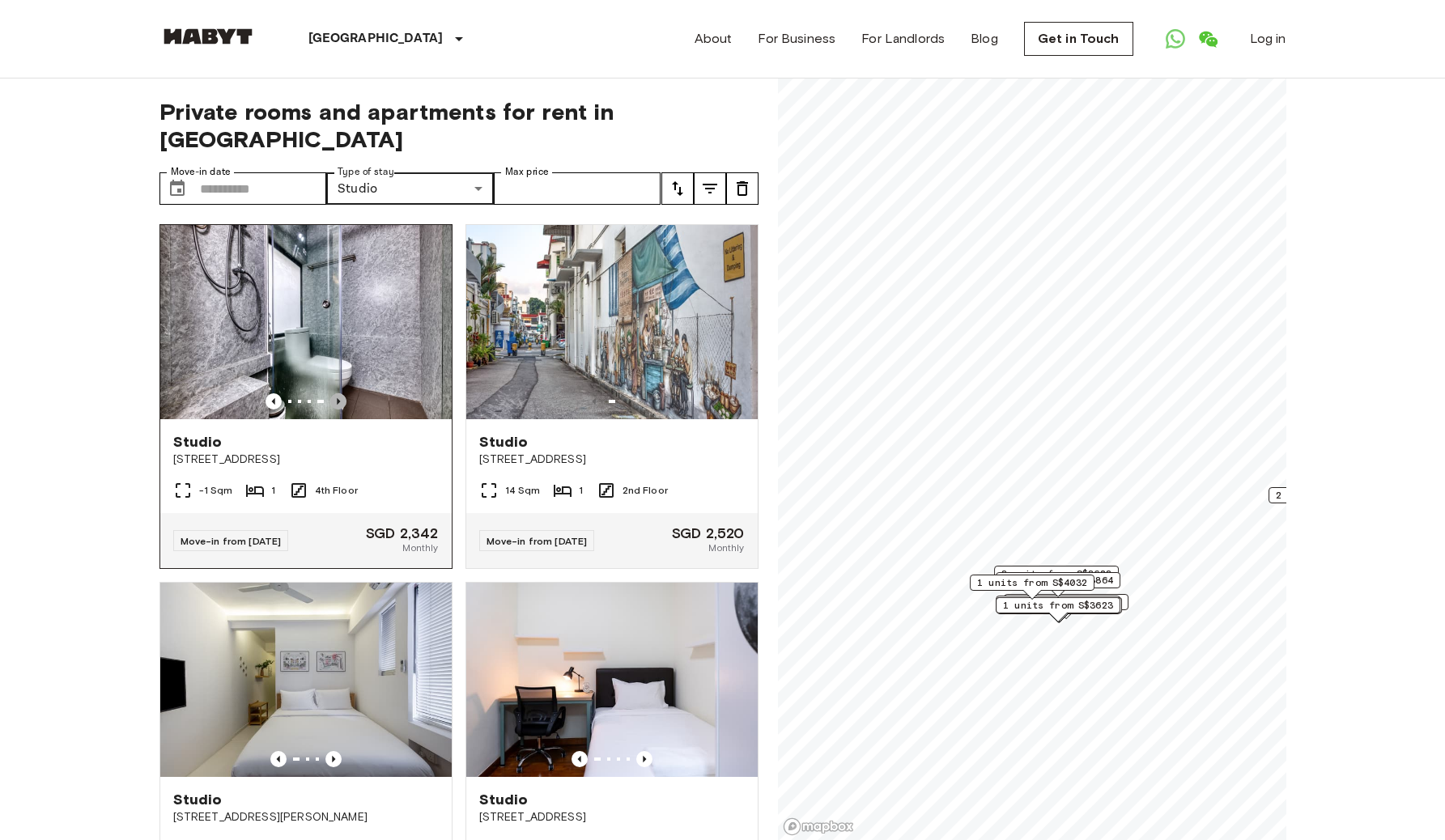
click at [332, 394] on icon "Previous image" at bounding box center [338, 401] width 16 height 16
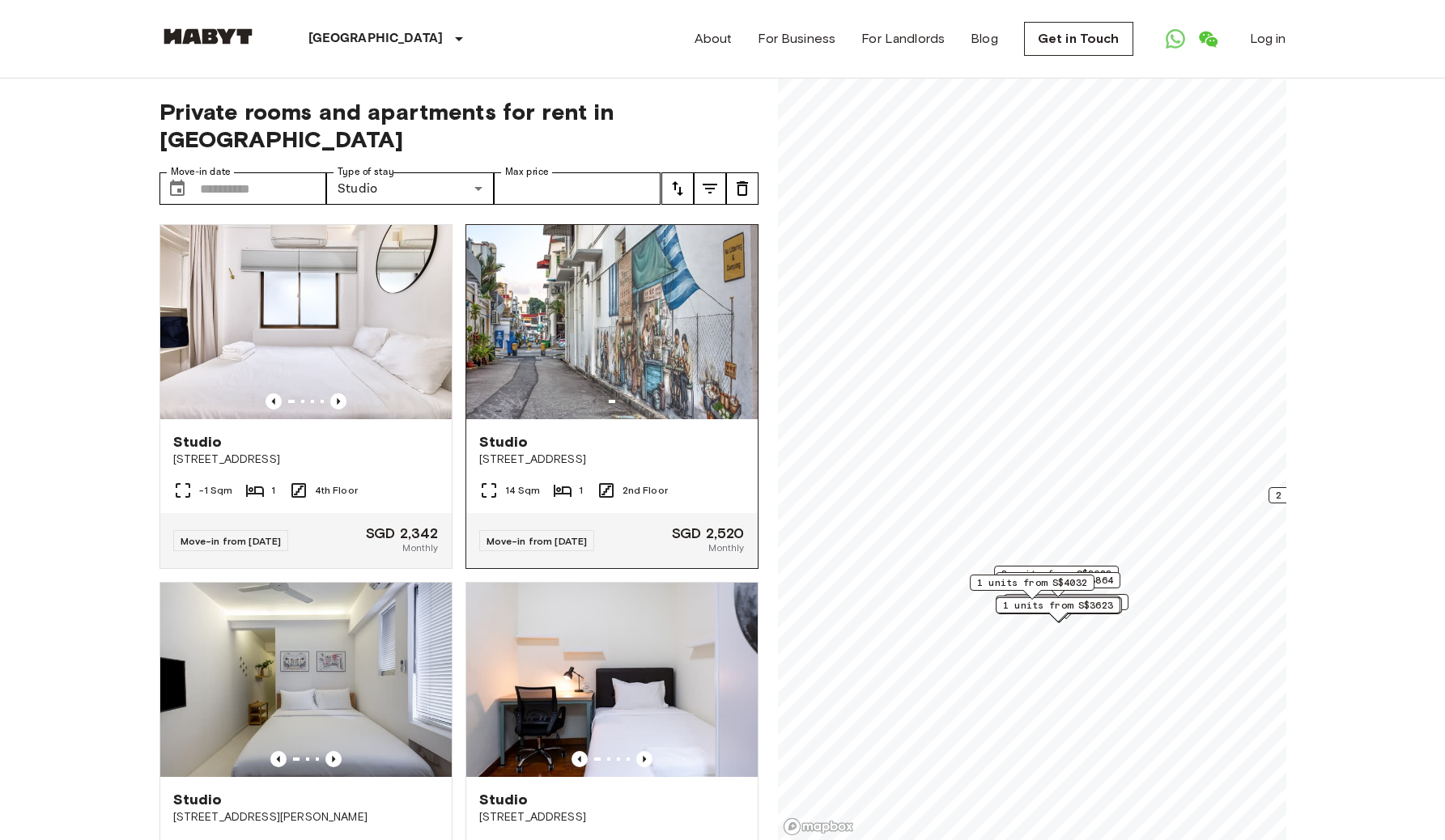
click at [498, 432] on span "Studio" at bounding box center [503, 442] width 49 height 20
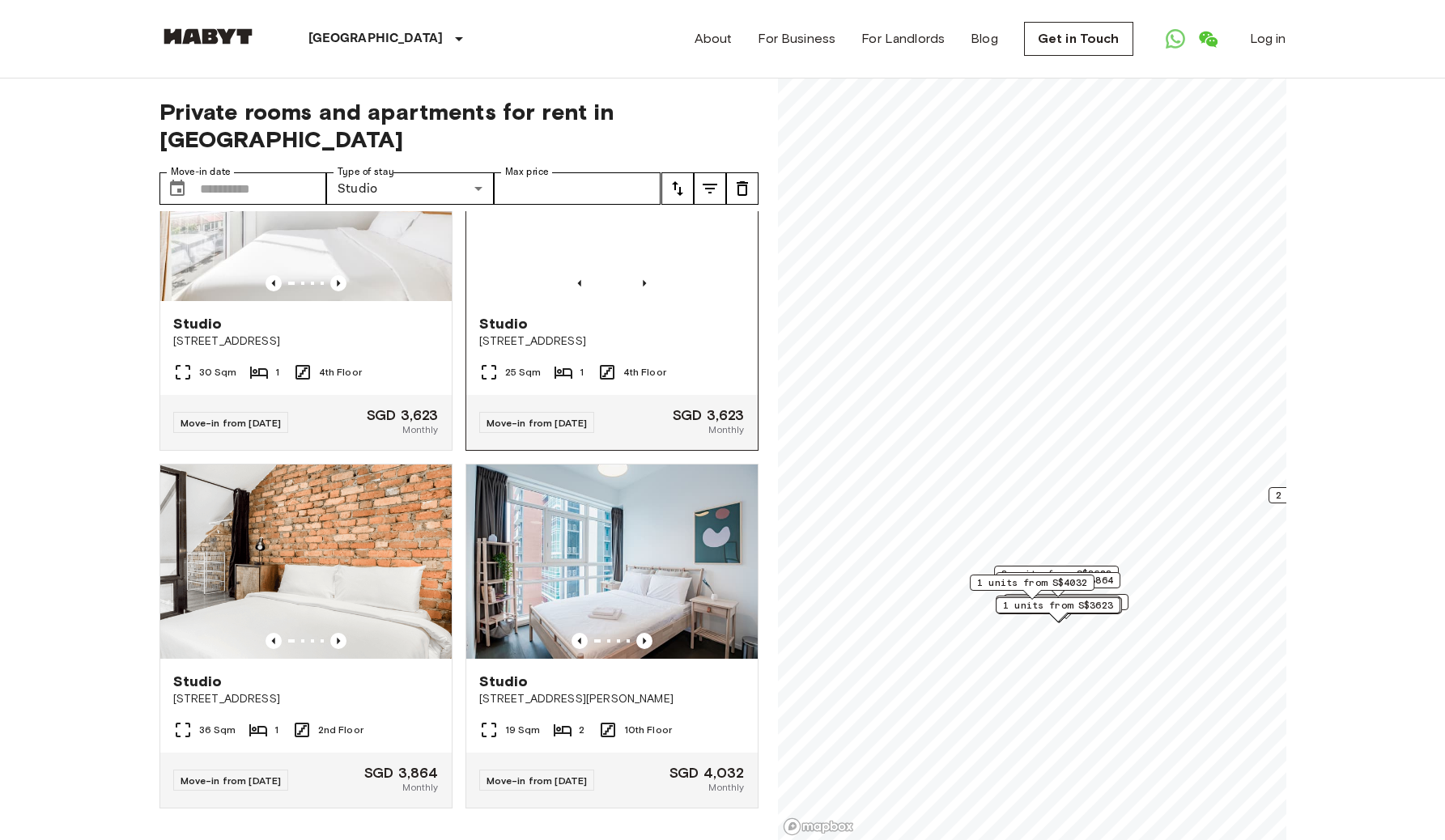
scroll to position [3044, 0]
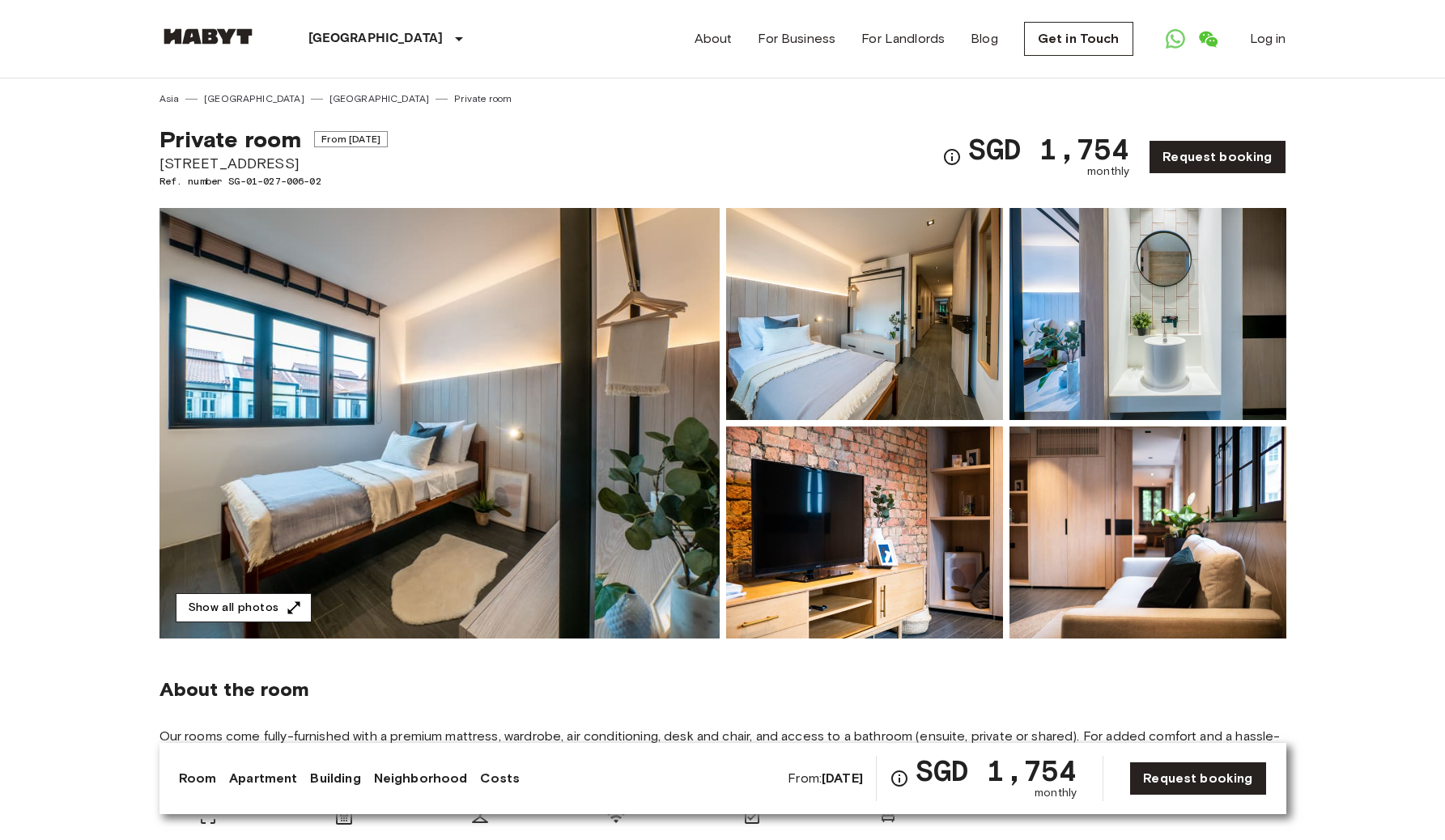
click at [286, 603] on icon "button" at bounding box center [293, 607] width 16 height 16
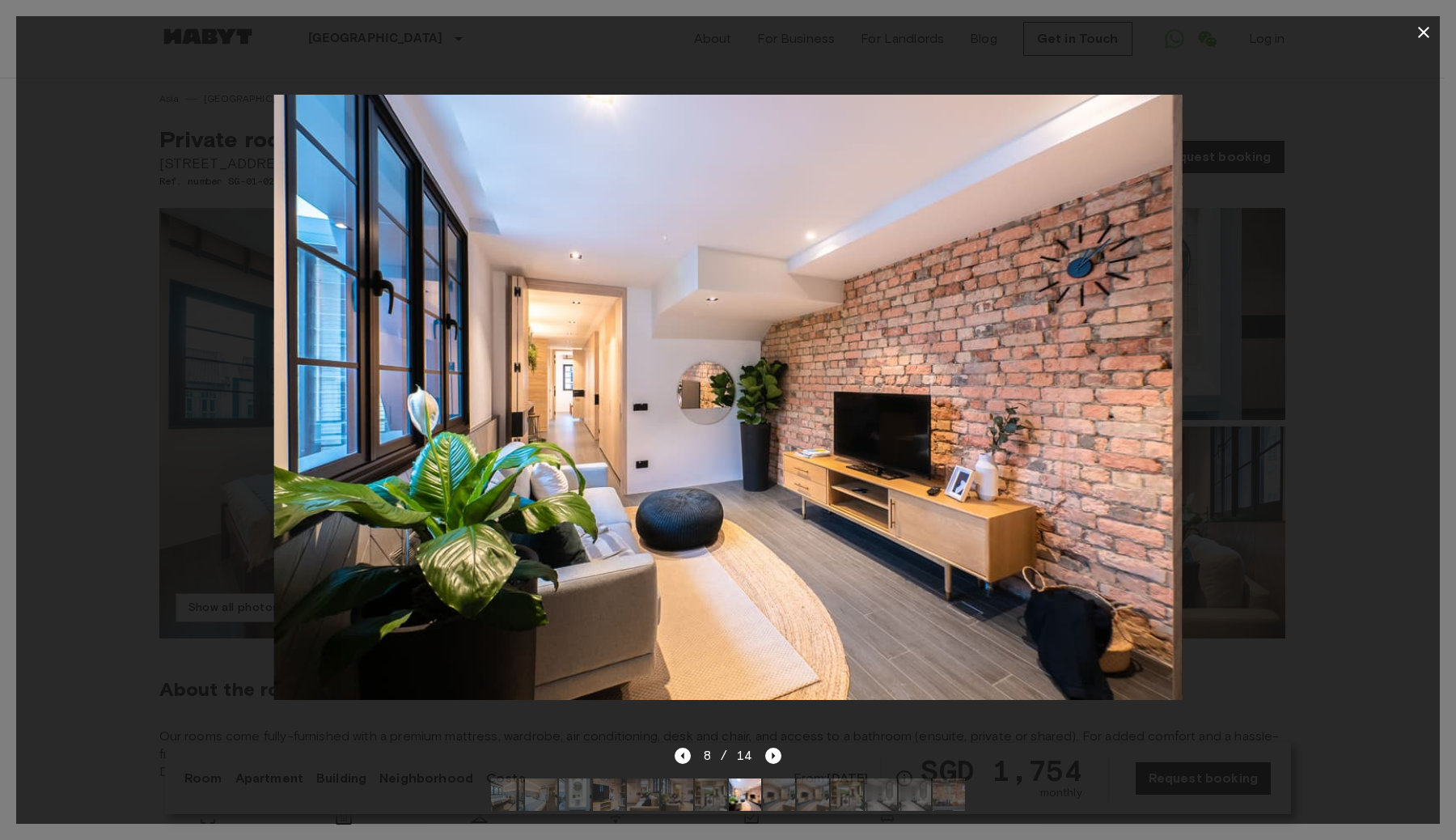
click at [227, 746] on div "8 / 14" at bounding box center [728, 785] width 1424 height 78
click at [1424, 35] on icon "button" at bounding box center [1424, 32] width 20 height 20
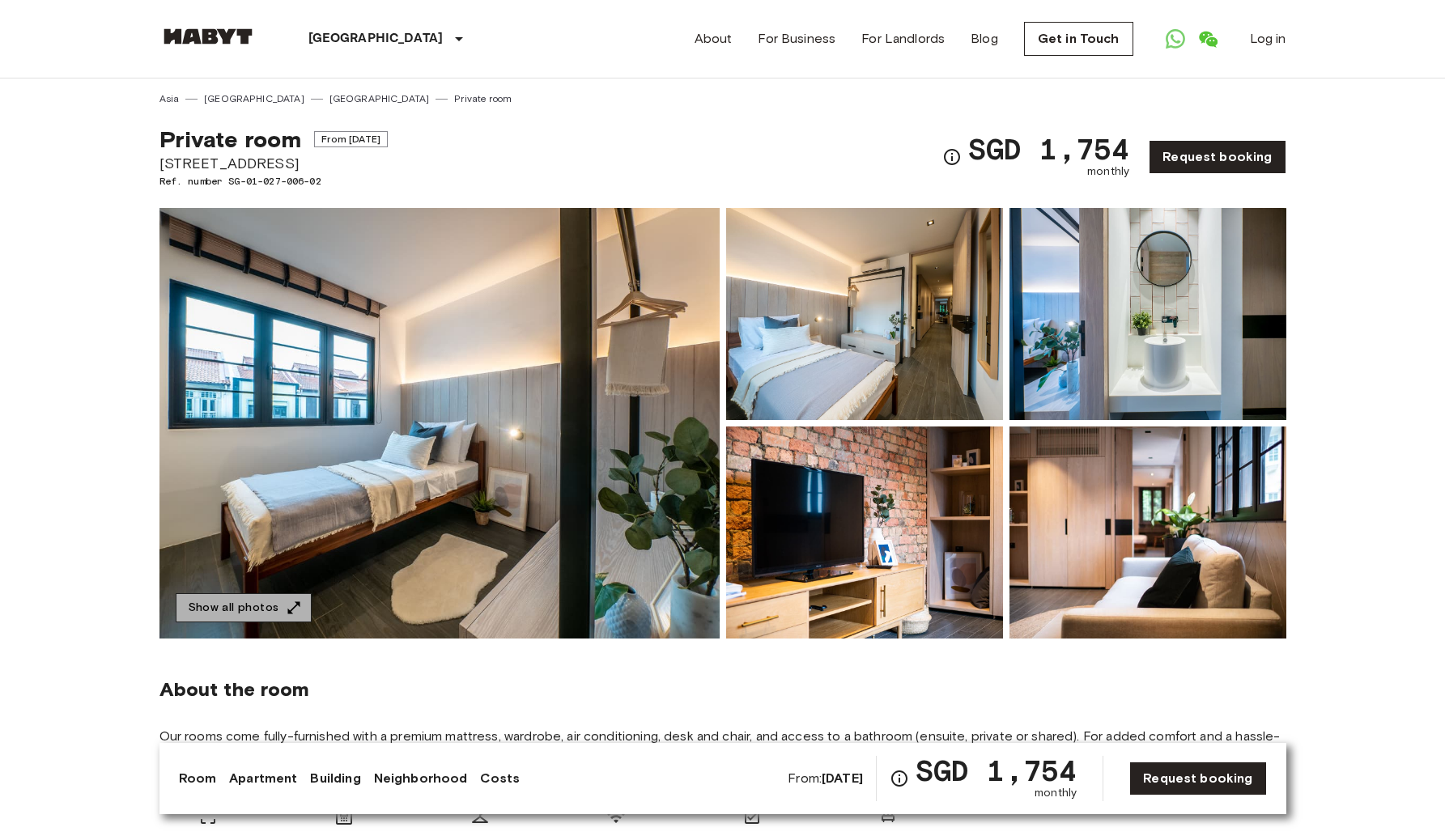
click at [252, 607] on button "Show all photos" at bounding box center [244, 608] width 136 height 30
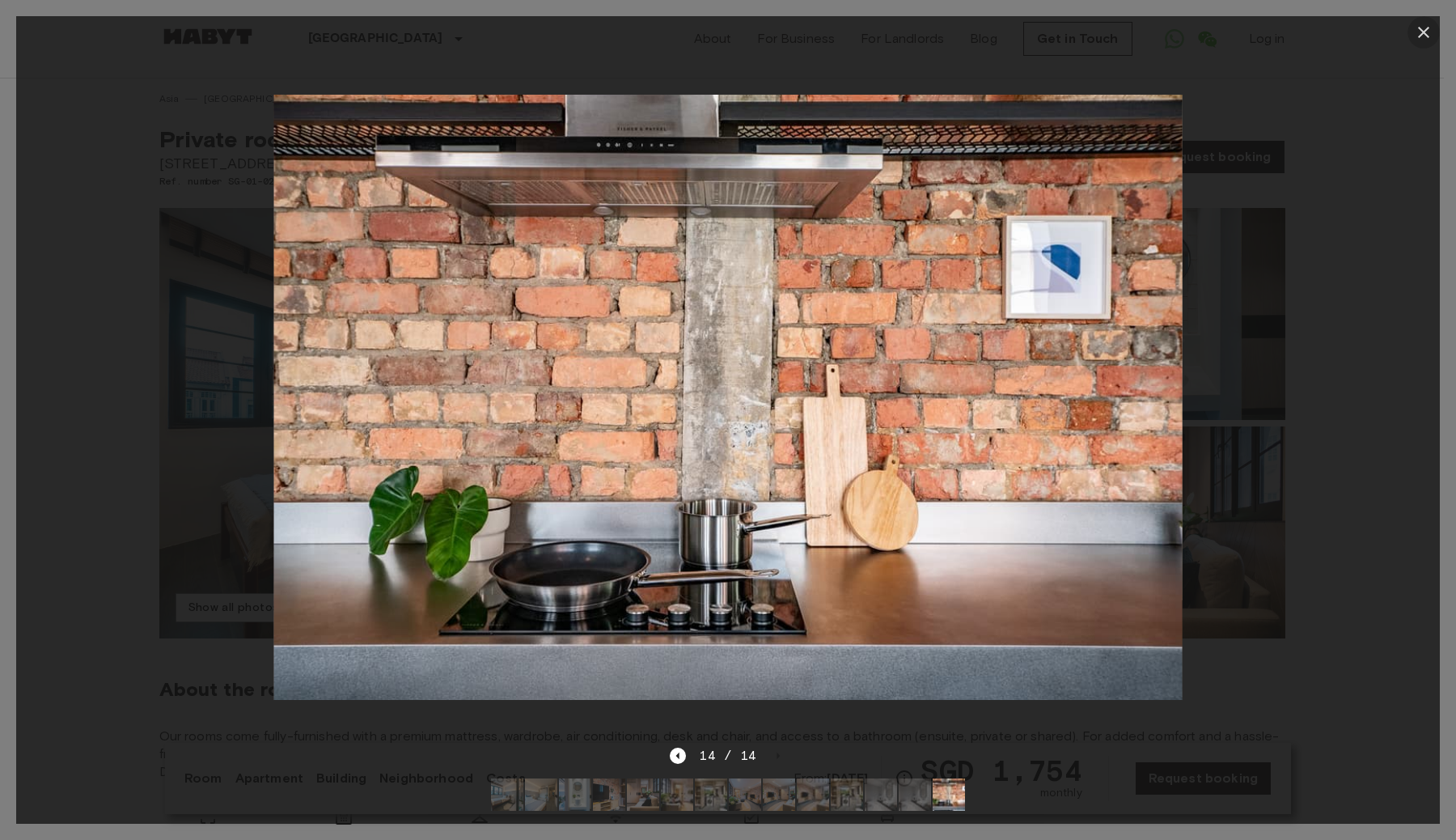
click at [1416, 29] on icon "button" at bounding box center [1424, 32] width 20 height 20
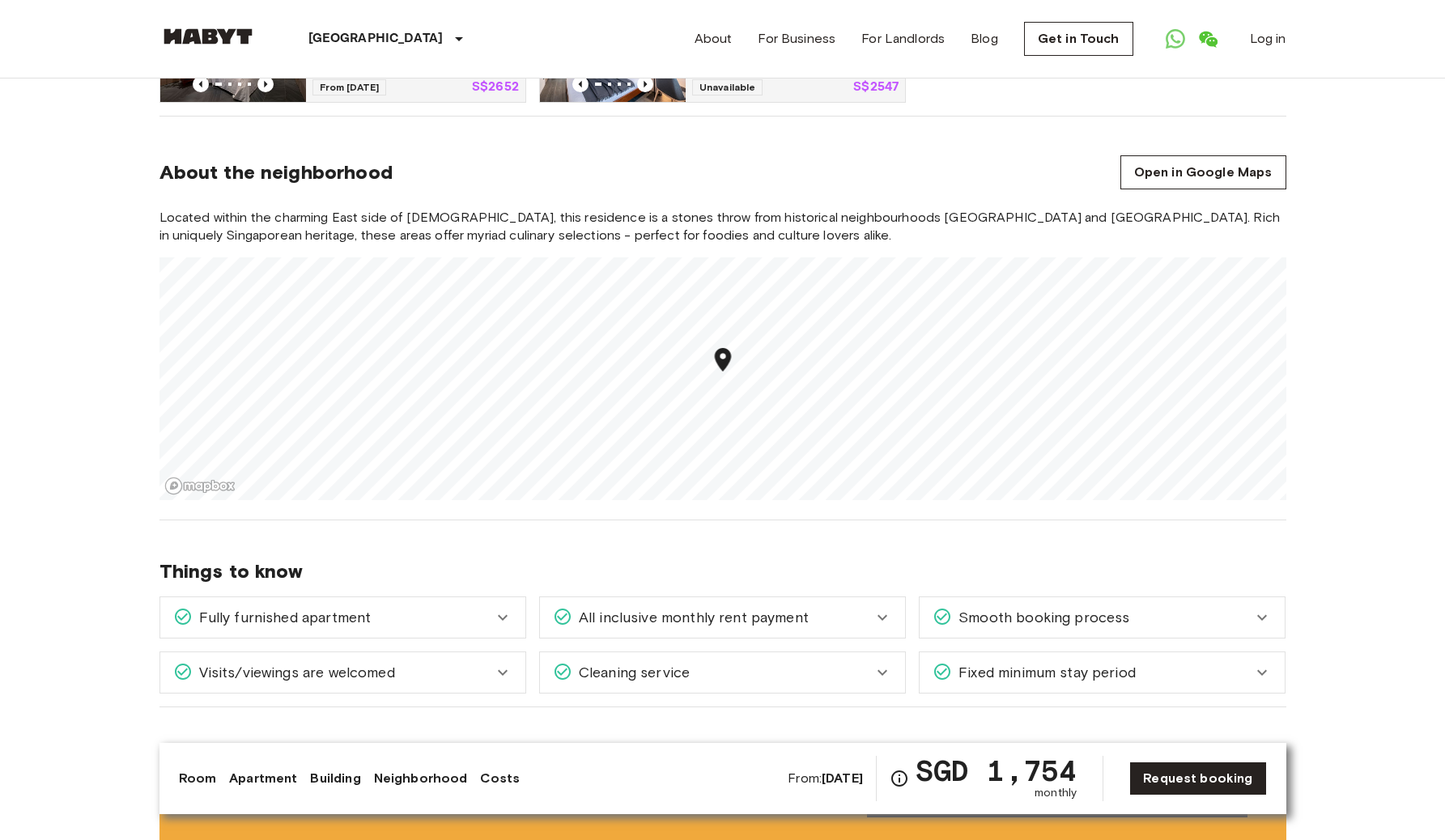
scroll to position [953, 0]
click at [1241, 170] on link "Open in Google Maps" at bounding box center [1203, 174] width 166 height 34
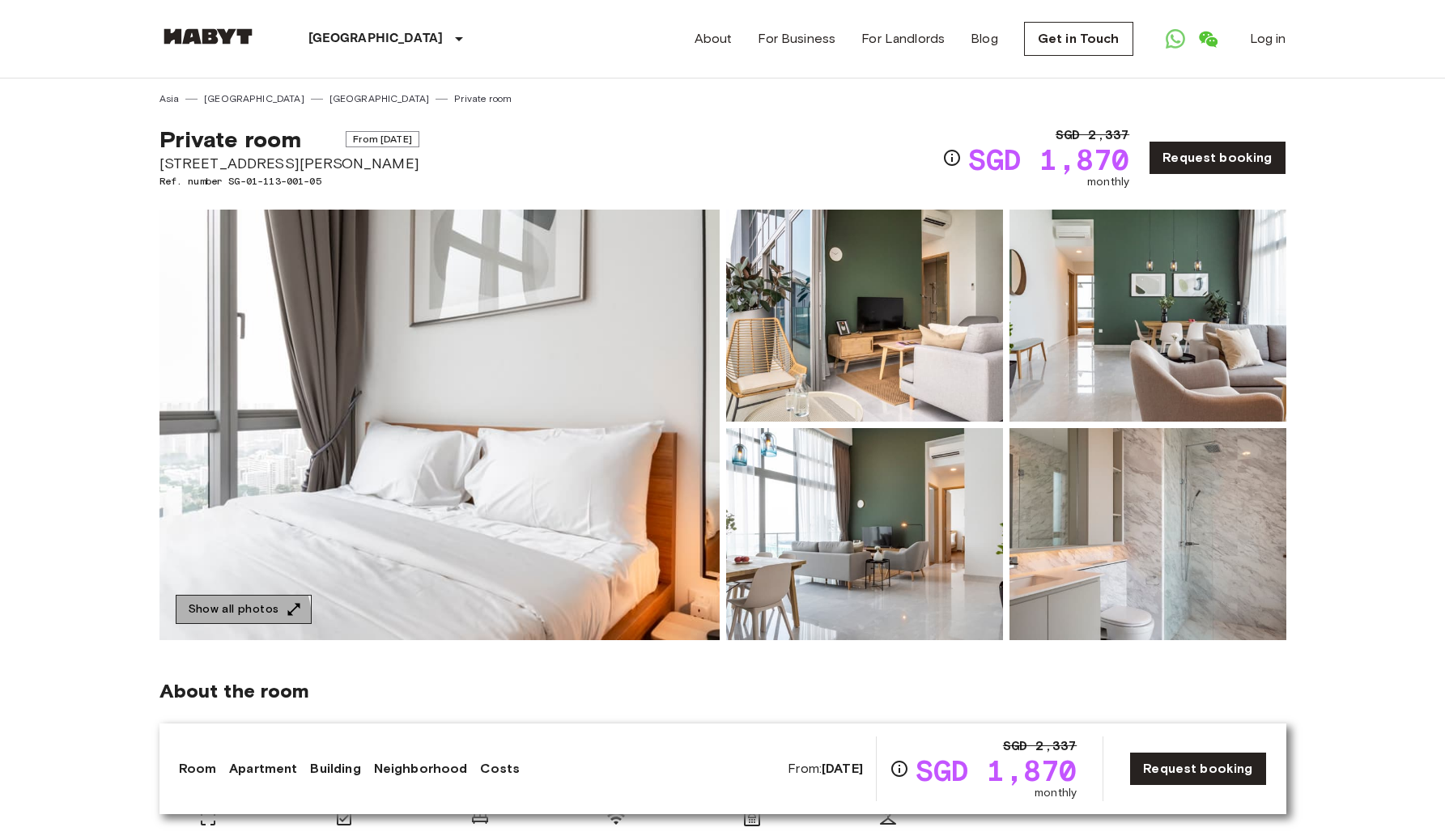
click at [216, 621] on button "Show all photos" at bounding box center [244, 610] width 136 height 30
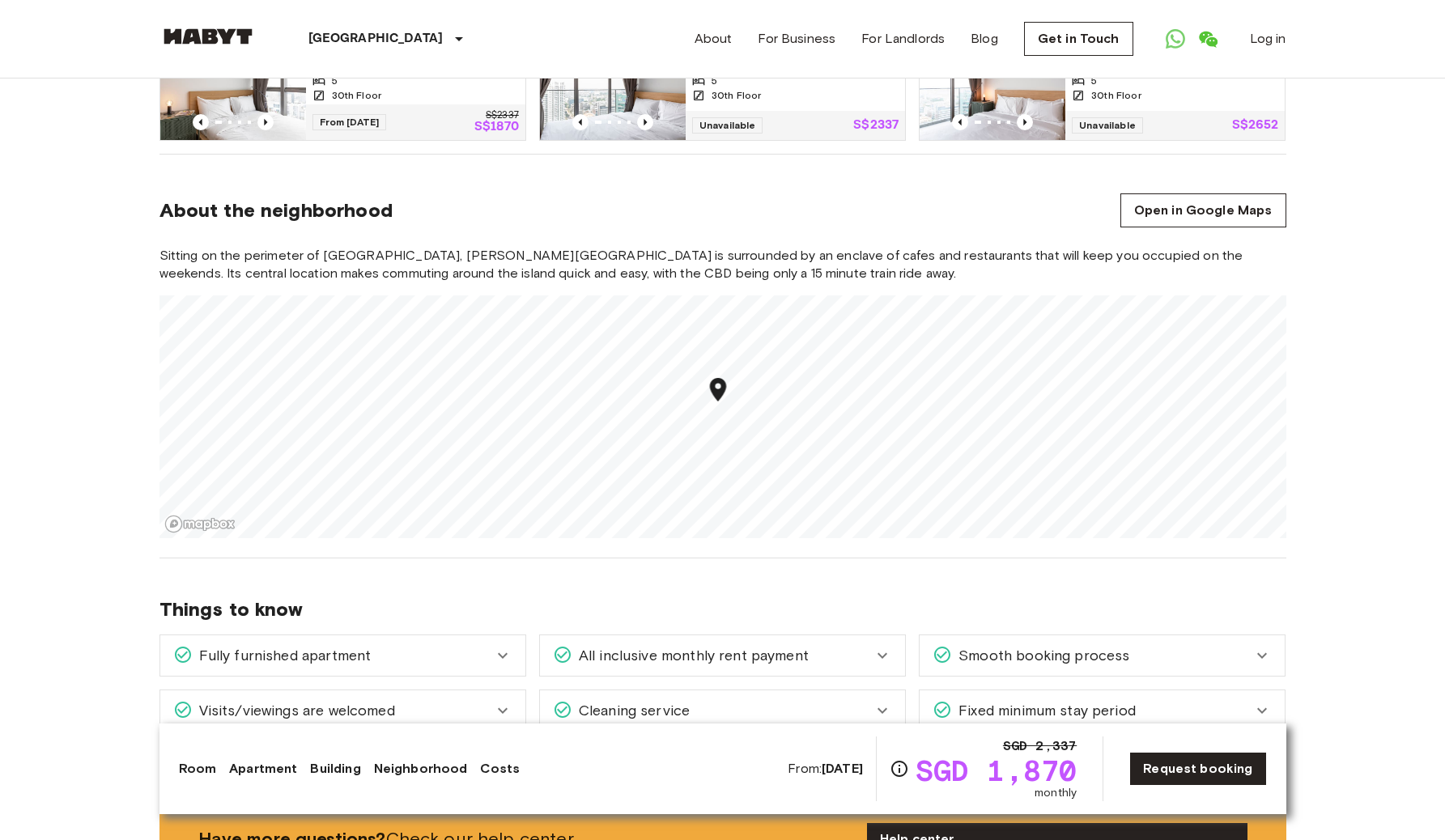
scroll to position [1245, 0]
click at [1128, 201] on link "Open in Google Maps" at bounding box center [1203, 212] width 166 height 34
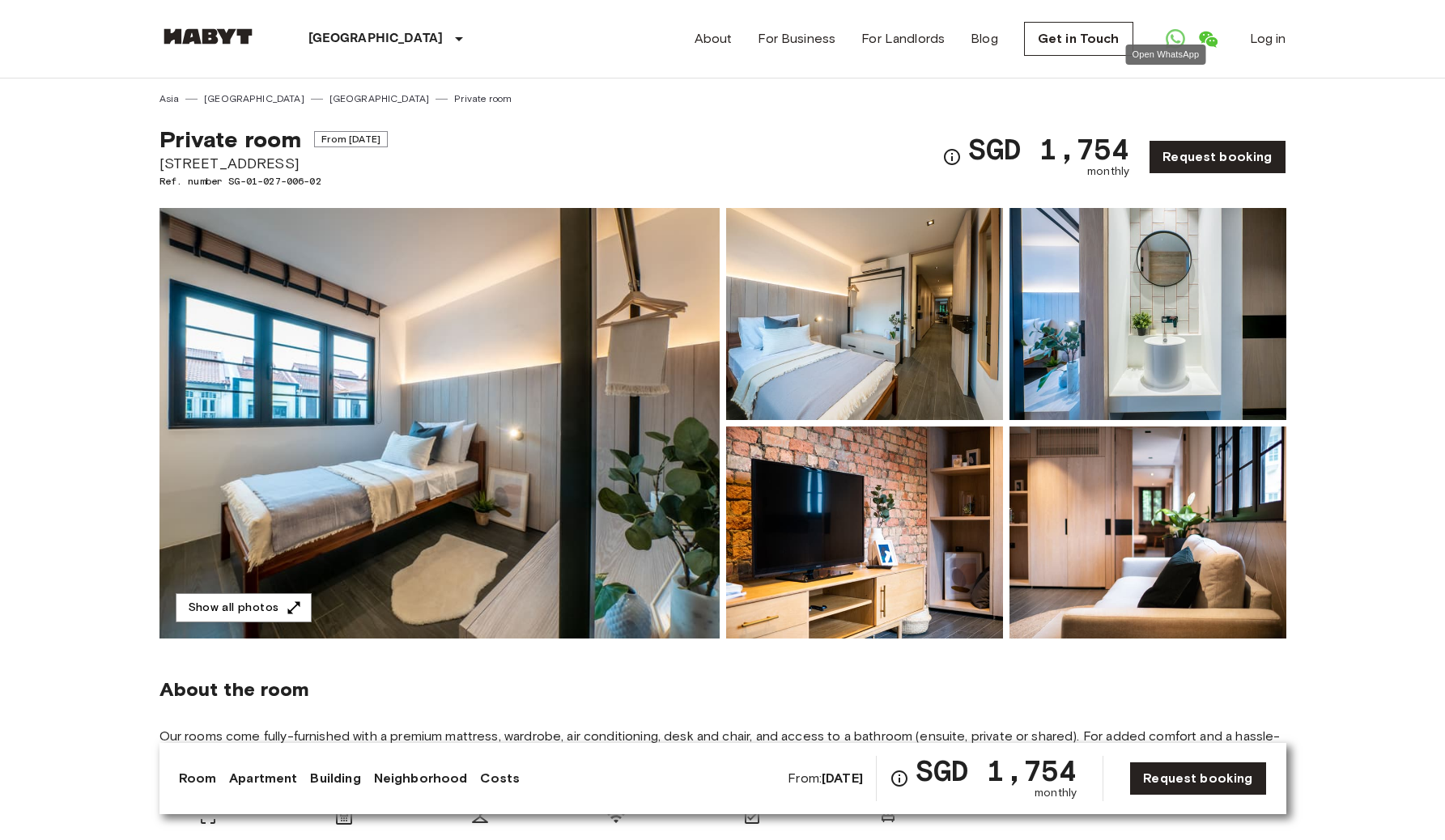
click at [1166, 33] on icon "Open WhatsApp" at bounding box center [1175, 39] width 20 height 20
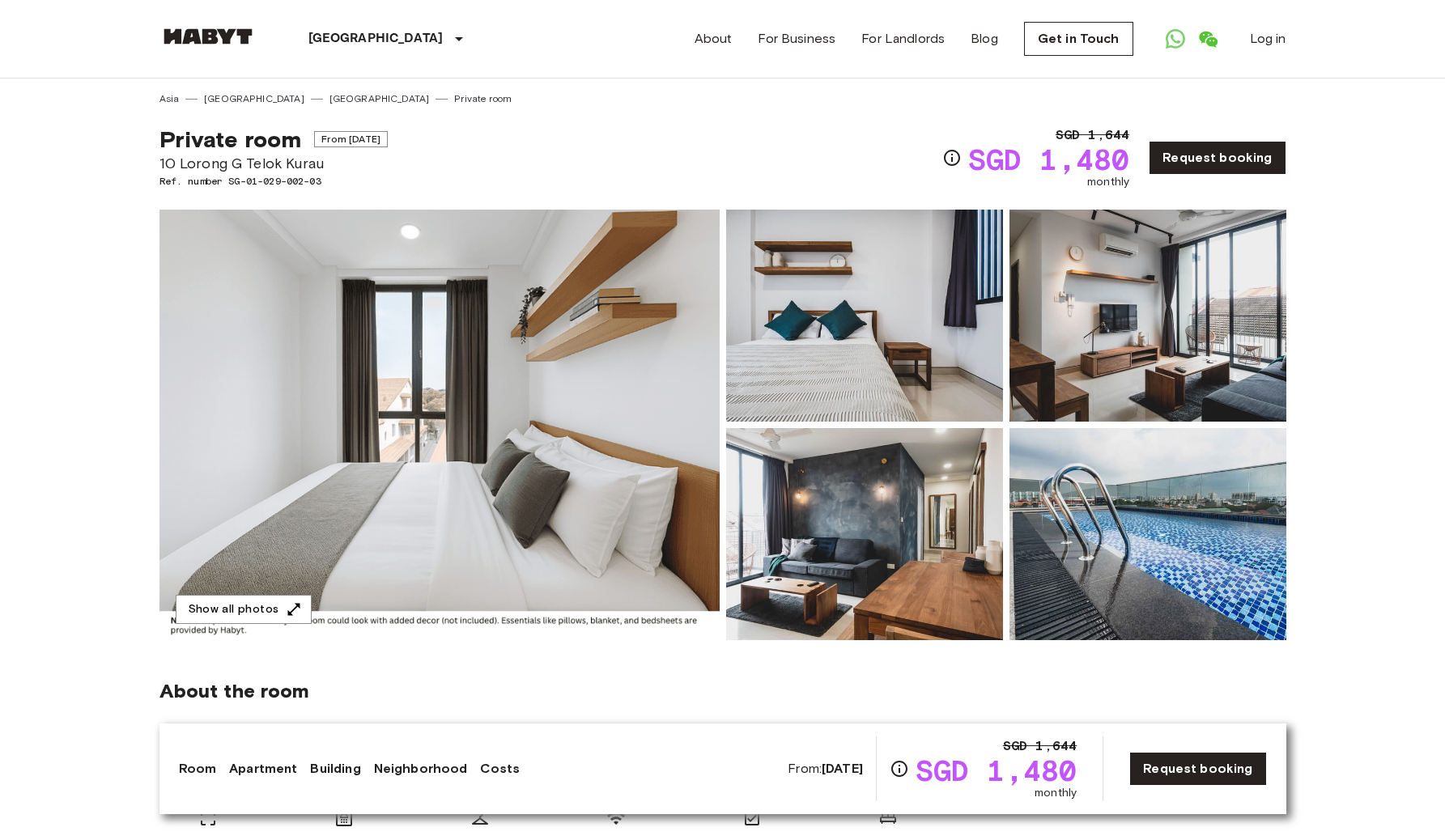
click at [1193, 262] on img at bounding box center [1147, 316] width 276 height 212
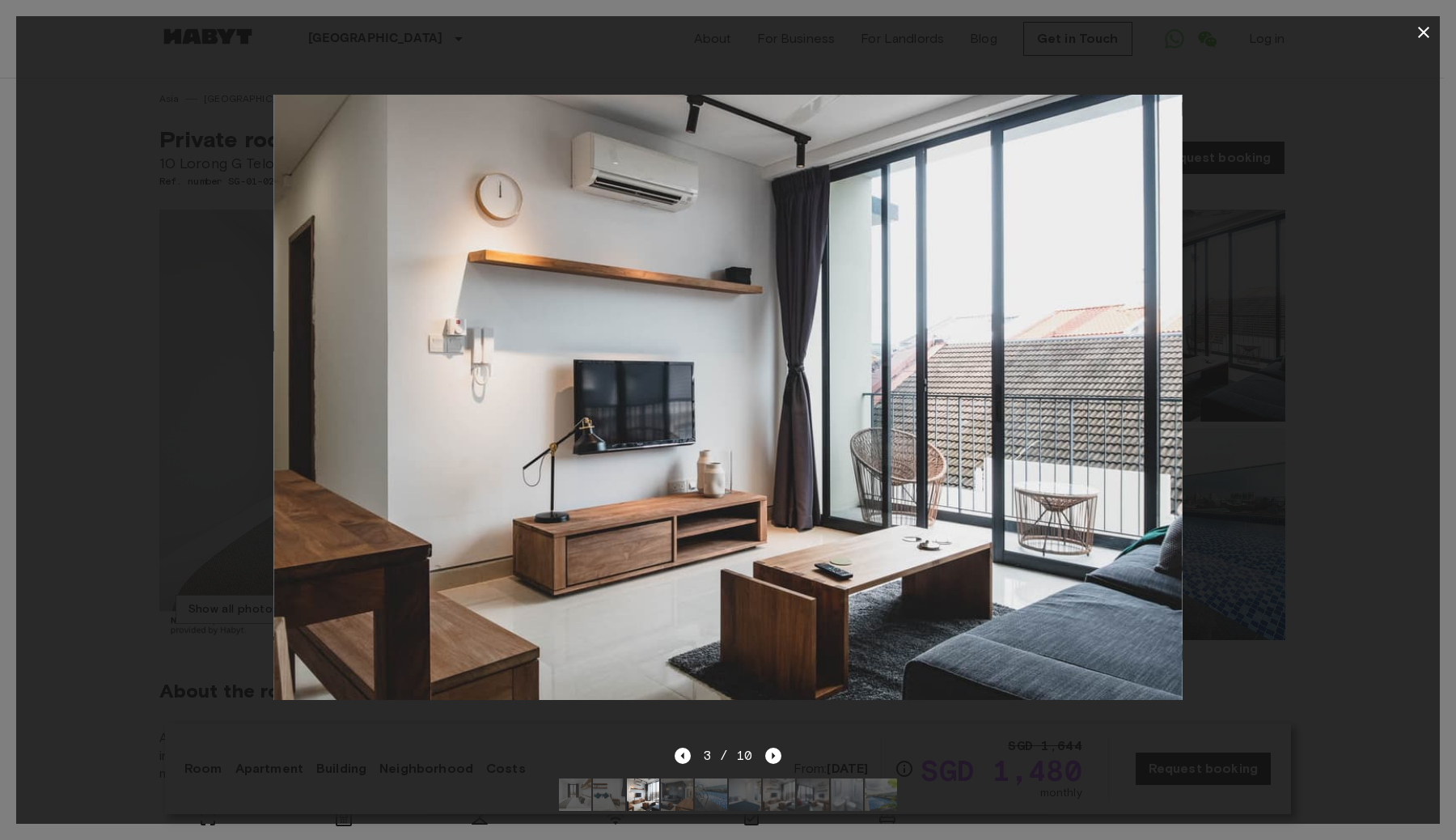
click at [1274, 302] on div at bounding box center [728, 396] width 1424 height 697
click at [1423, 38] on icon "button" at bounding box center [1424, 32] width 20 height 20
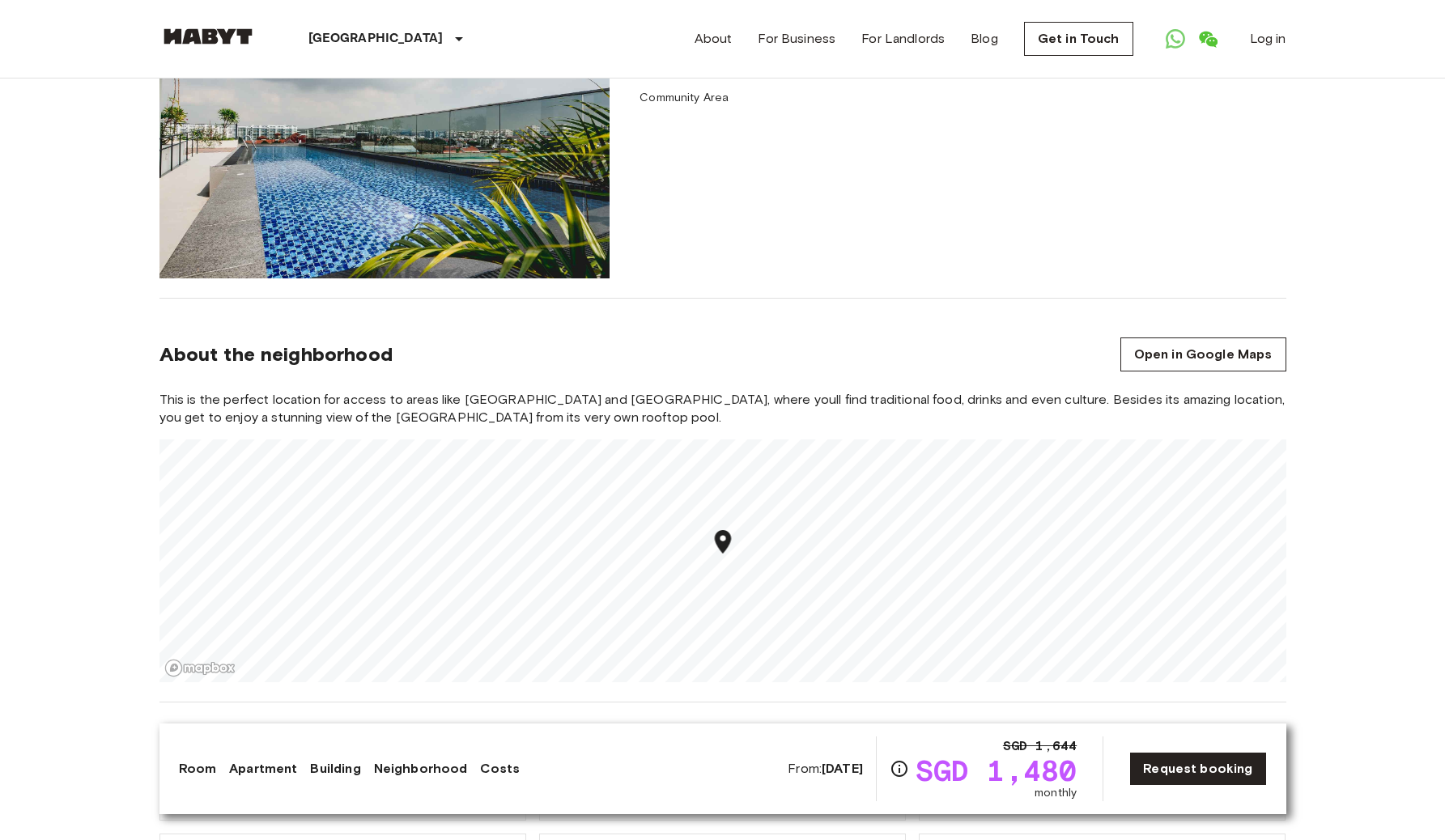
scroll to position [1507, 0]
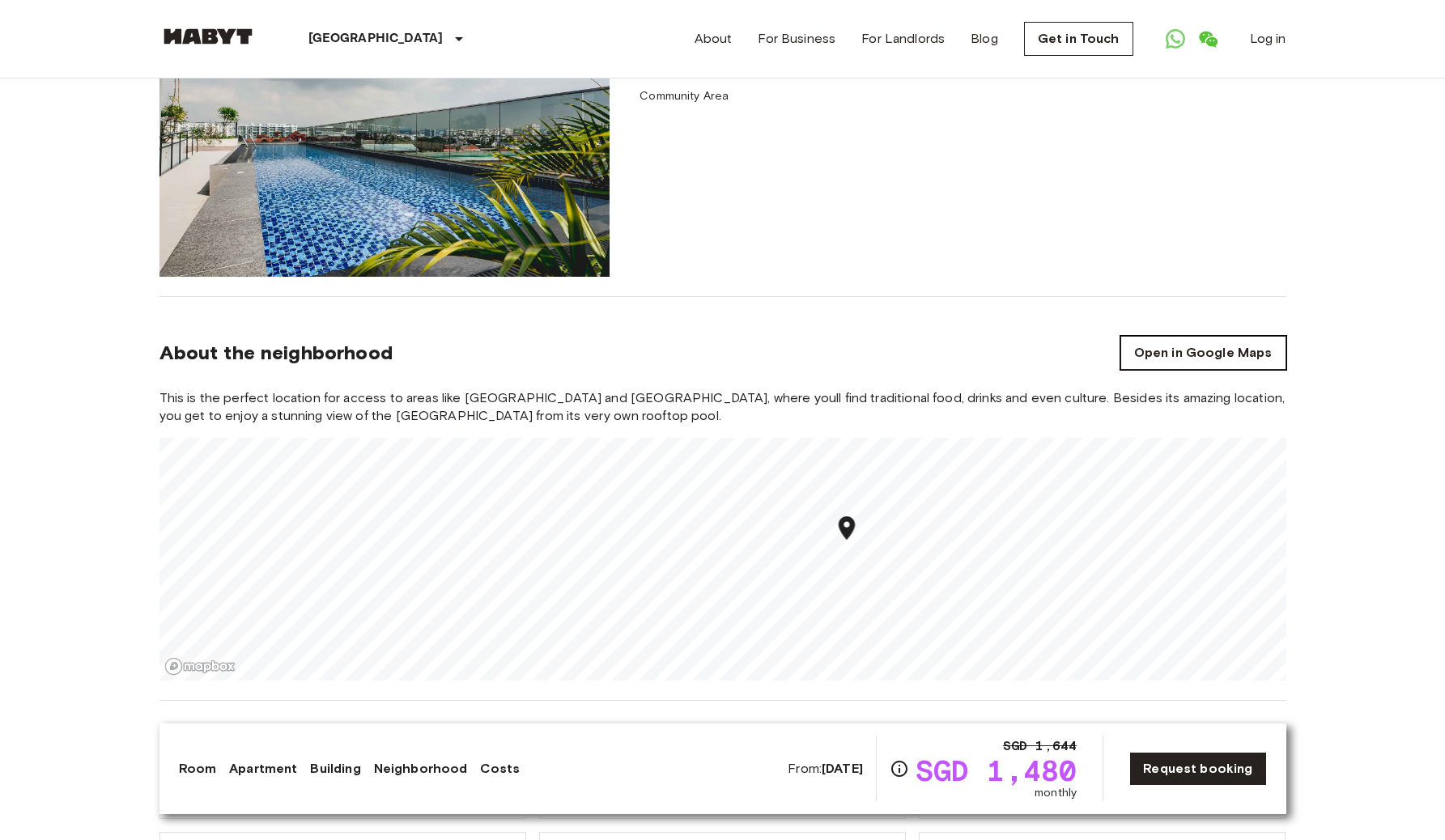
click at [1137, 352] on link "Open in Google Maps" at bounding box center [1203, 353] width 166 height 34
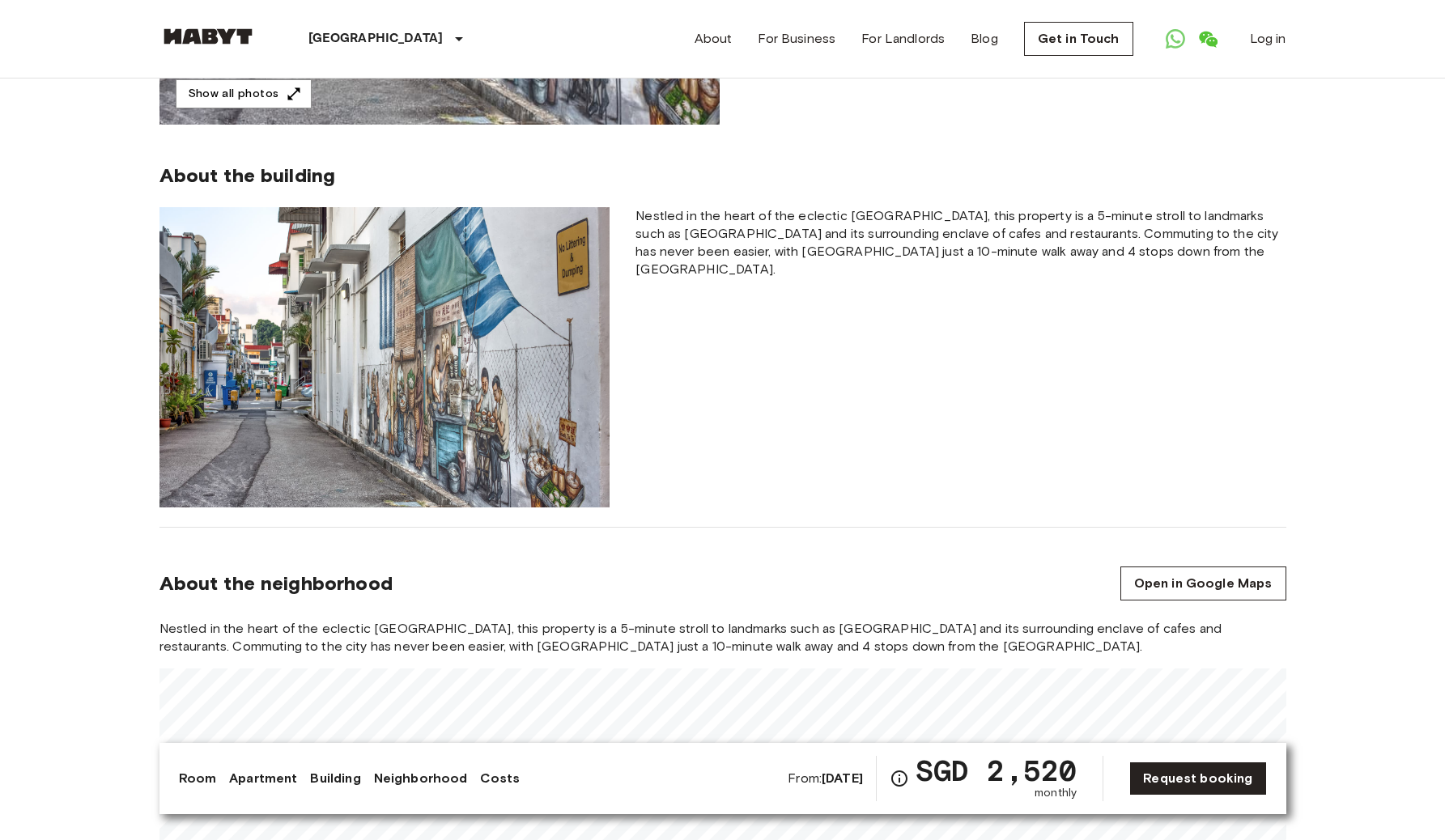
scroll to position [688, 0]
